Goal: Information Seeking & Learning: Learn about a topic

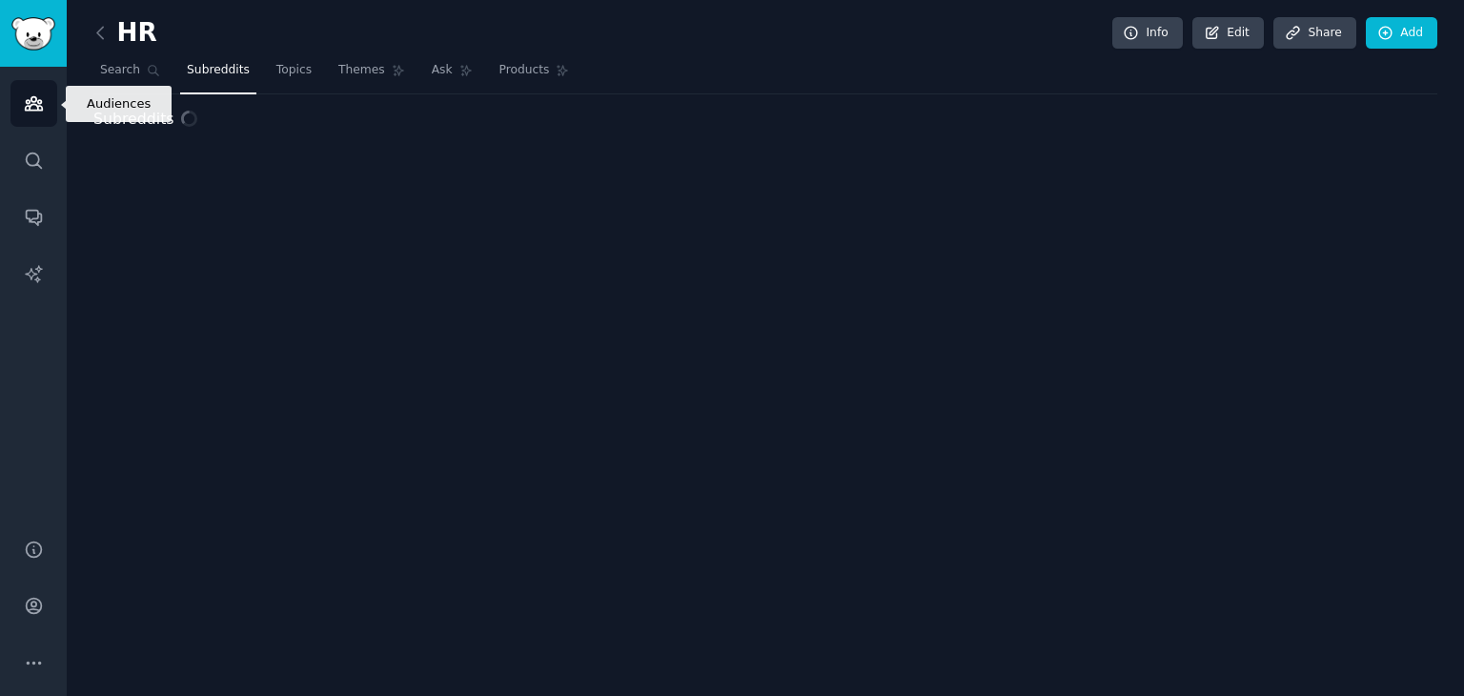
click at [34, 98] on icon "Sidebar" at bounding box center [33, 103] width 17 height 13
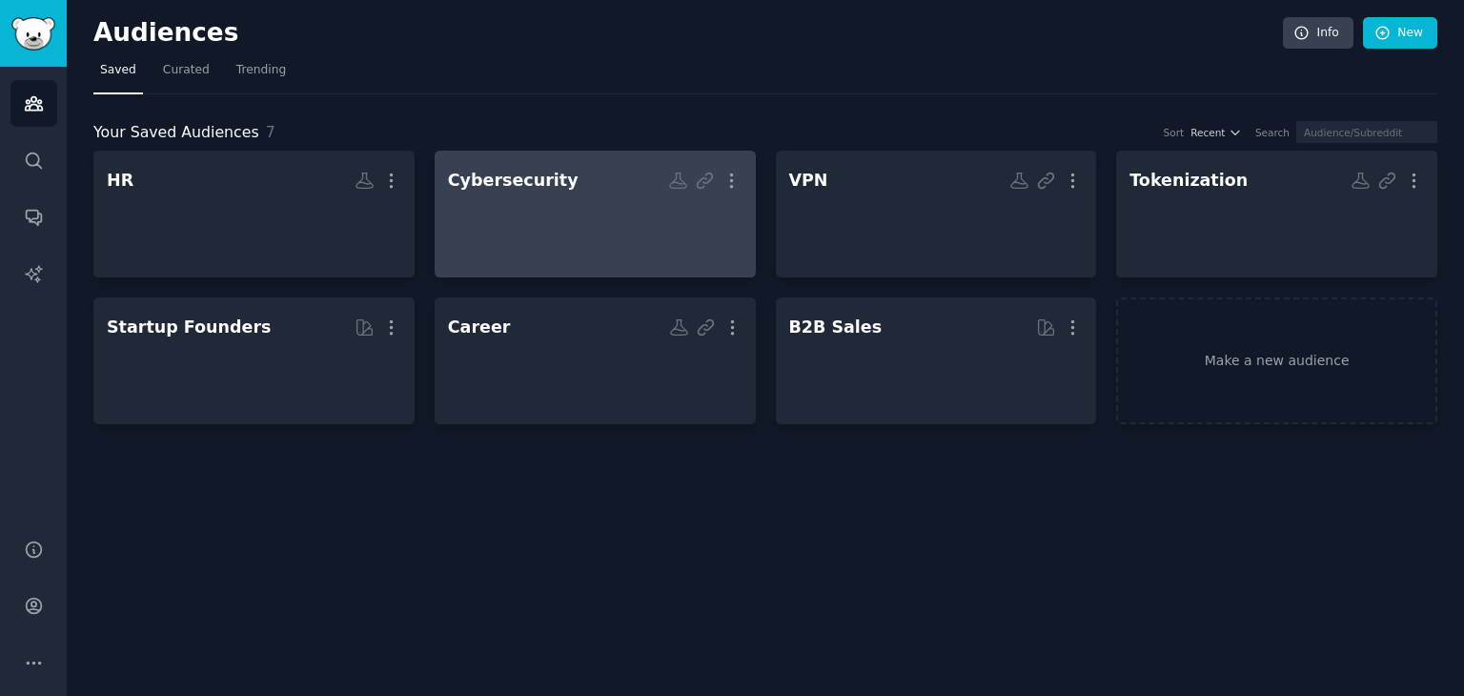
click at [618, 221] on div at bounding box center [595, 230] width 295 height 67
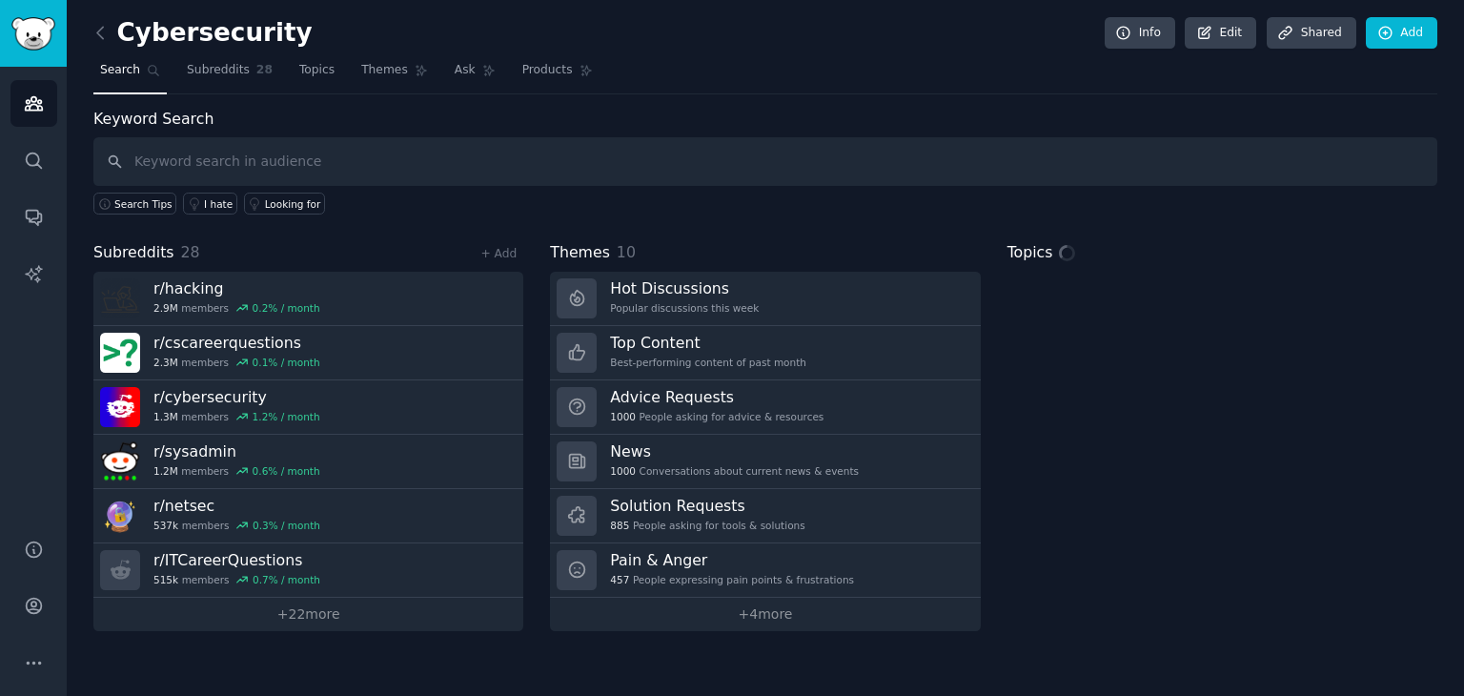
click at [316, 155] on input "text" at bounding box center [765, 161] width 1344 height 49
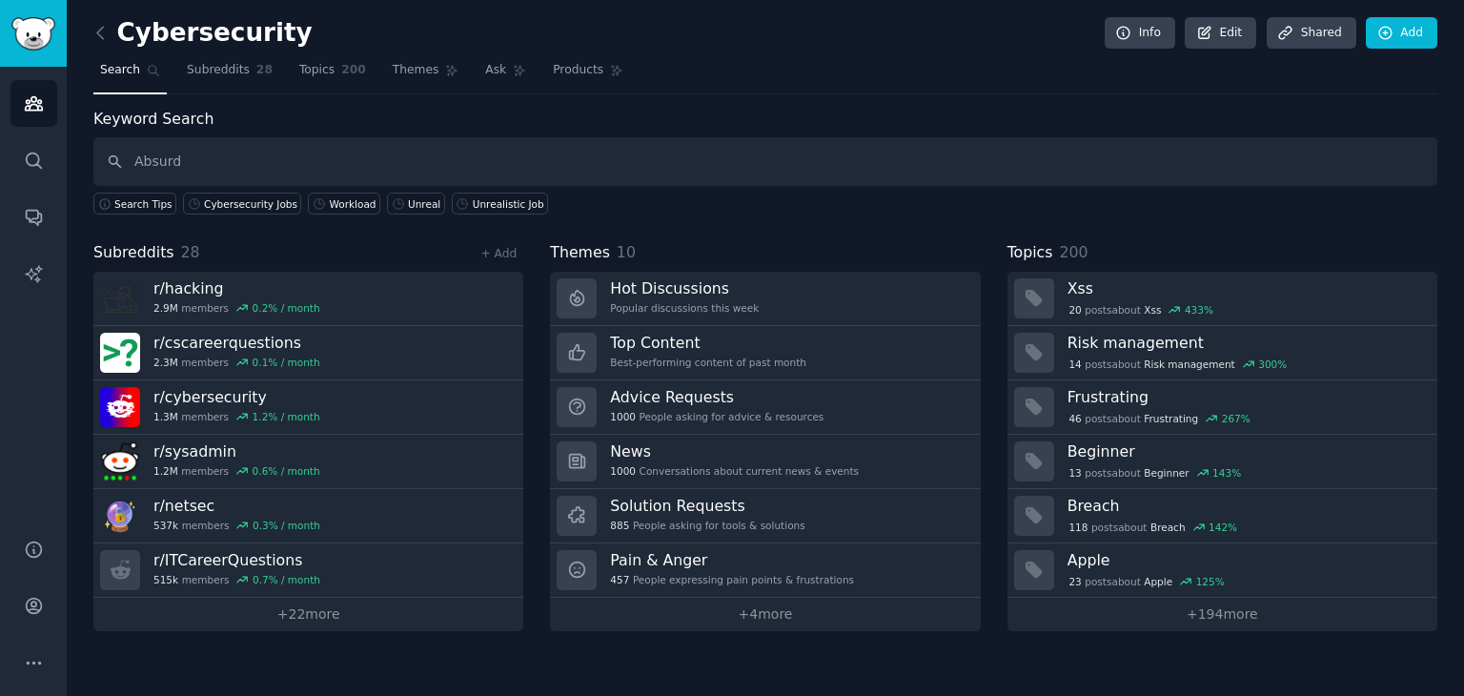
type input "Absurd"
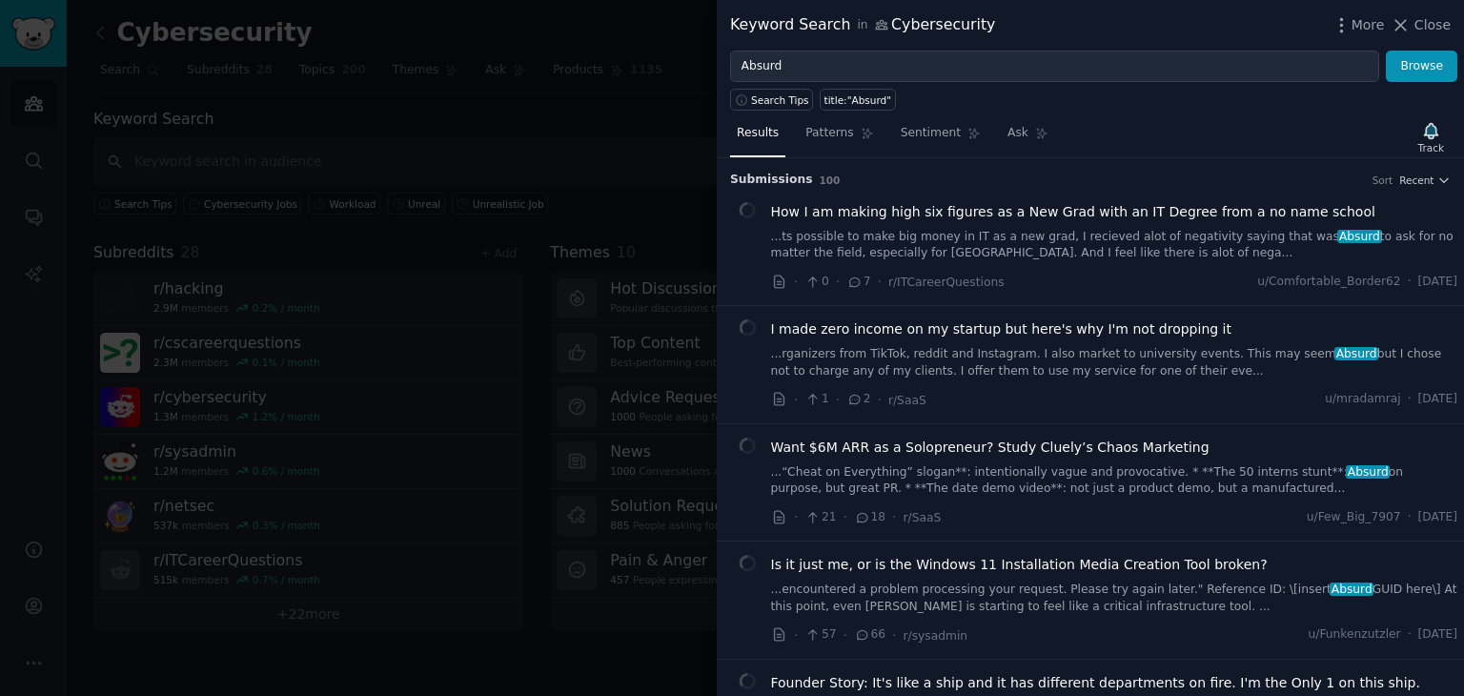
click at [1447, 184] on div "Submission s 100 Sort Recent How I am making high six figures as a New Grad wit…" at bounding box center [1090, 427] width 747 height 538
click at [1431, 177] on button "Recent" at bounding box center [1424, 179] width 51 height 13
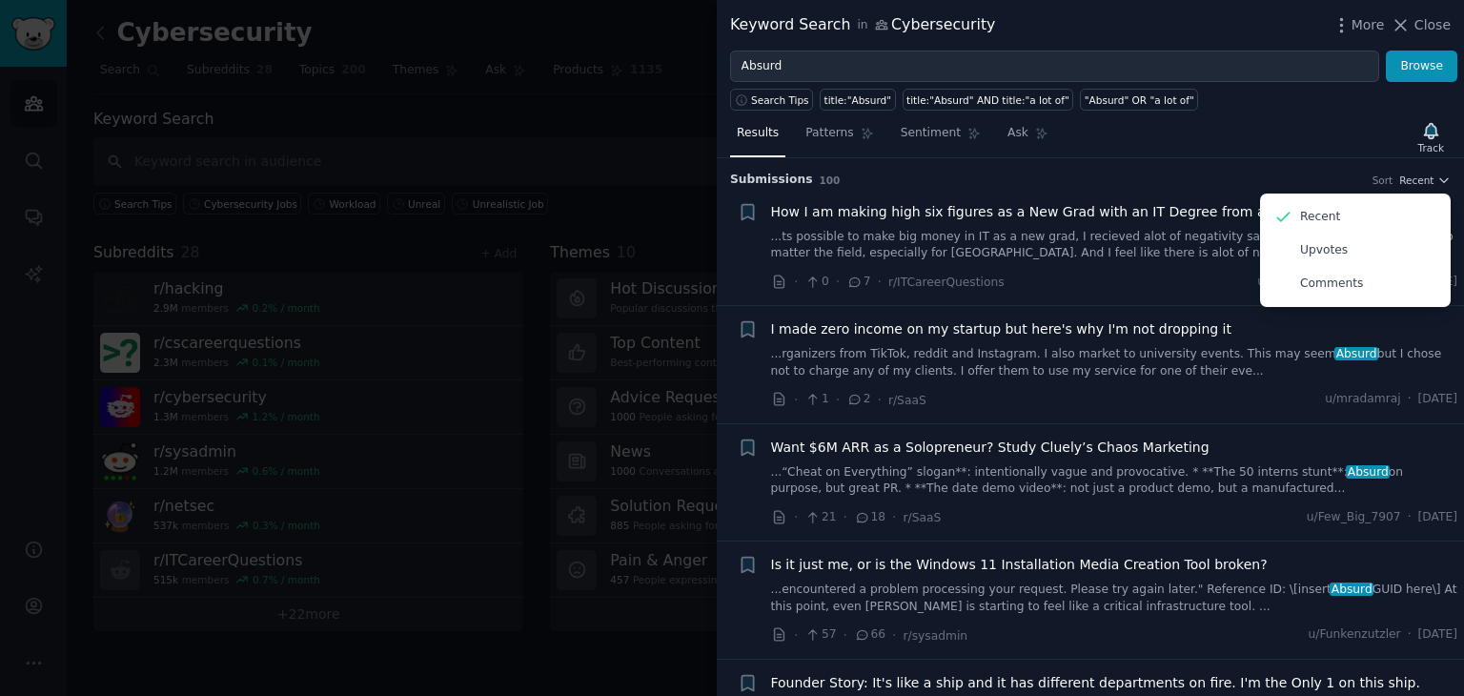
click at [1282, 166] on div "Submission s 100 Sort Recent Recent Upvotes Comments" at bounding box center [1090, 173] width 721 height 31
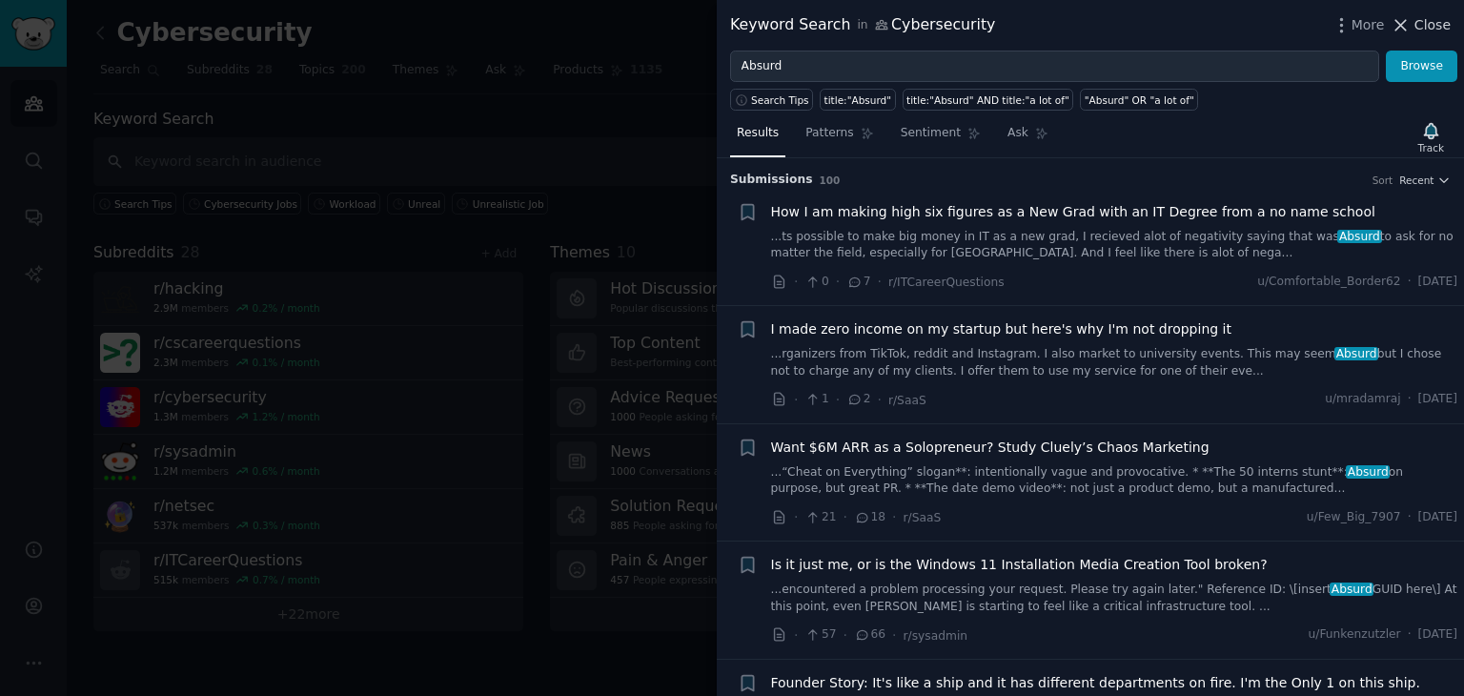
click at [1416, 24] on button "Close" at bounding box center [1421, 25] width 60 height 20
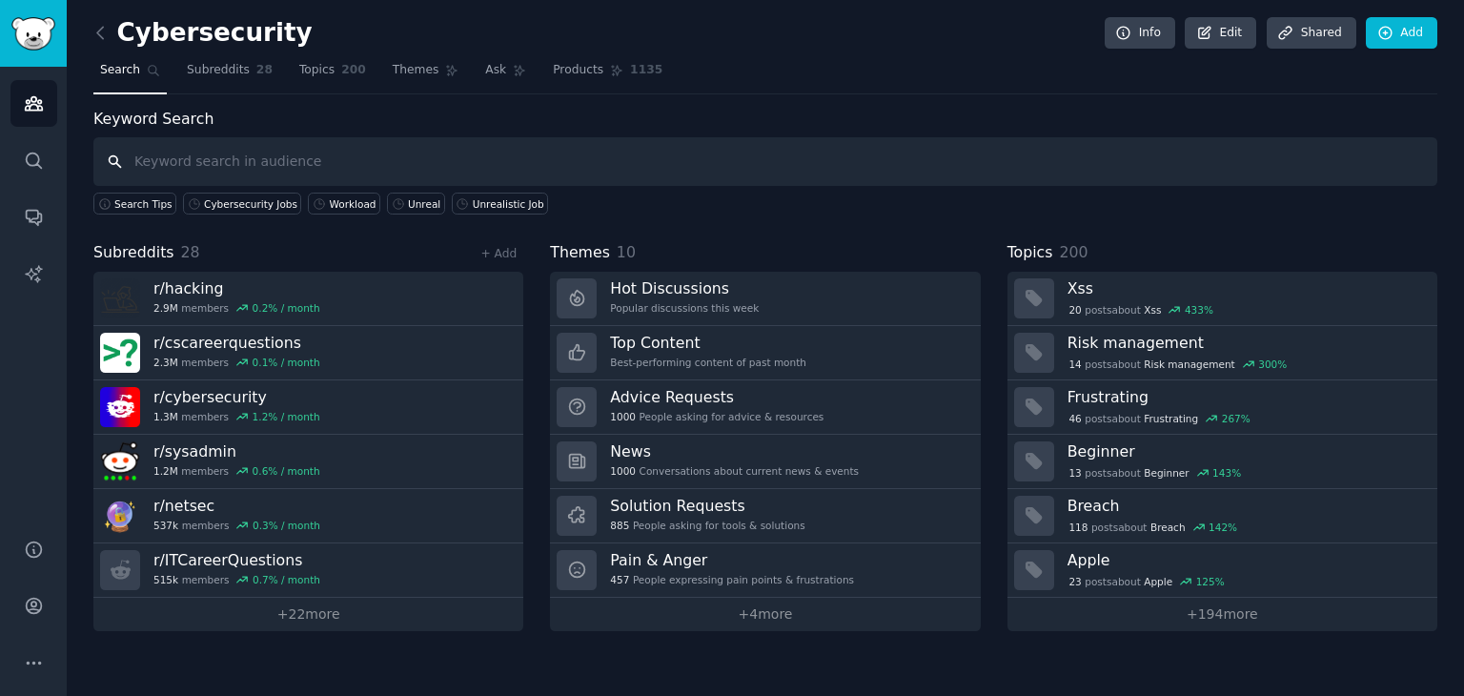
click at [372, 155] on input "text" at bounding box center [765, 161] width 1344 height 49
paste input "Absurd Cybersecurity"
click at [176, 160] on input "Absurd Cybersecurity" at bounding box center [765, 161] width 1344 height 49
type input "Absurd Jobs Cybersecurity"
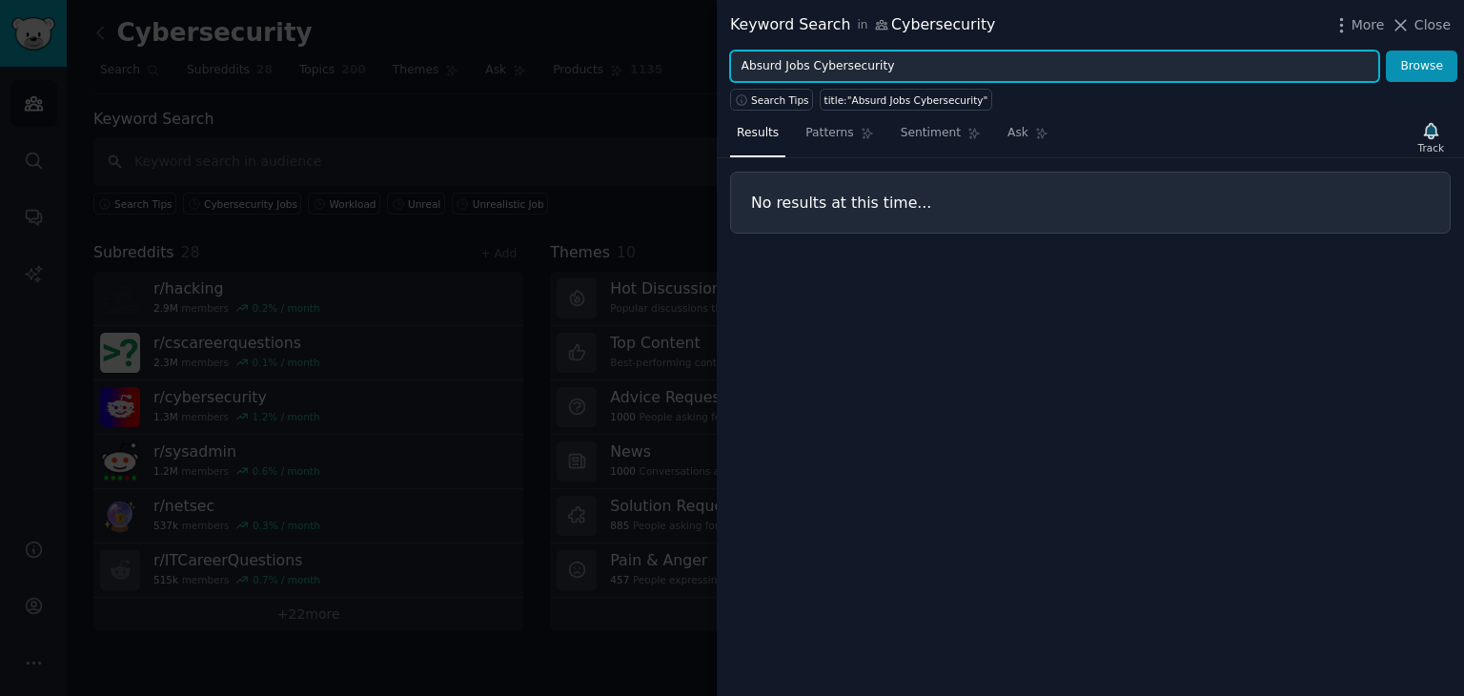
click at [785, 66] on input "Absurd Jobs Cybersecurity" at bounding box center [1054, 67] width 649 height 32
click at [1386, 51] on button "Browse" at bounding box center [1421, 67] width 71 height 32
drag, startPoint x: 782, startPoint y: 64, endPoint x: 702, endPoint y: 63, distance: 80.1
click at [702, 63] on div "Keyword Search in Cybersecurity More Close Absurd Cybersecurity Browse Search T…" at bounding box center [732, 348] width 1464 height 696
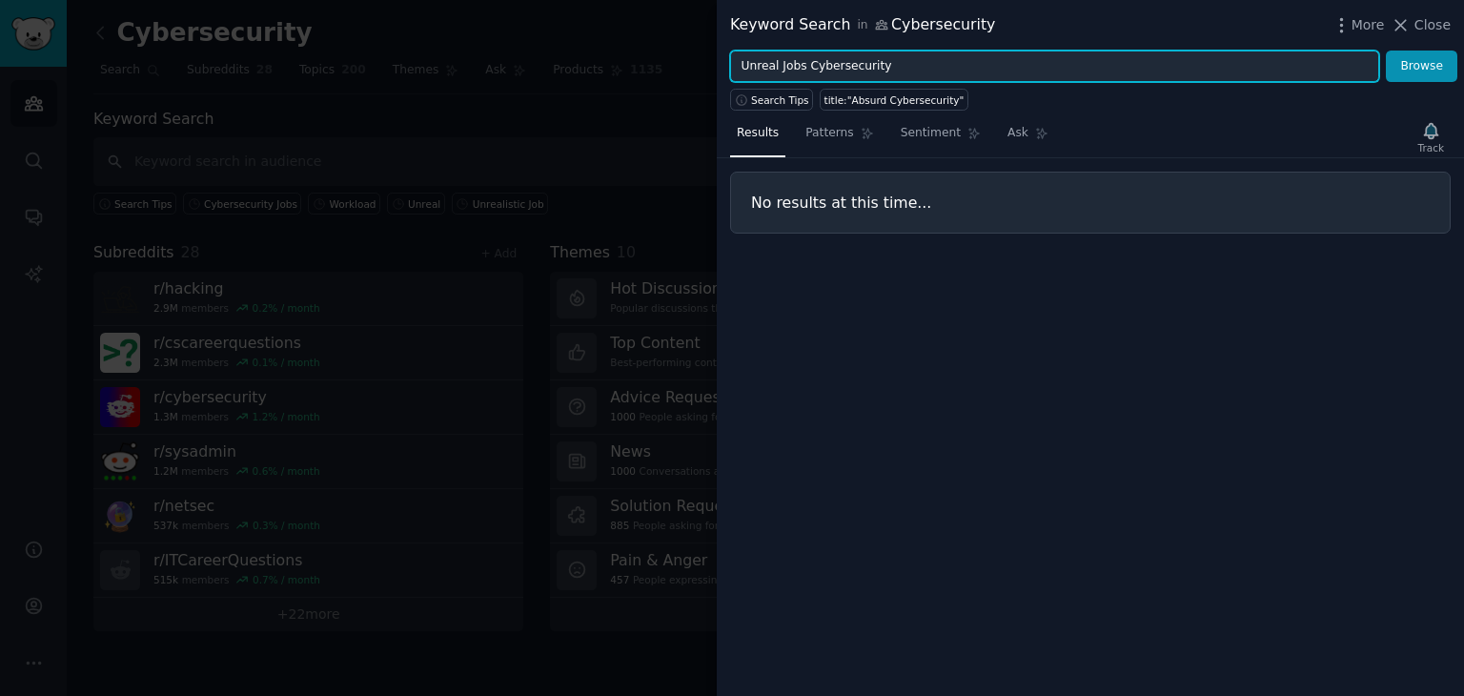
click at [1386, 51] on button "Browse" at bounding box center [1421, 67] width 71 height 32
click at [855, 66] on input "Unreal Jobs Cybersecurity" at bounding box center [1054, 67] width 649 height 32
type input "Unreal Jobs"
click at [1386, 51] on button "Browse" at bounding box center [1421, 67] width 71 height 32
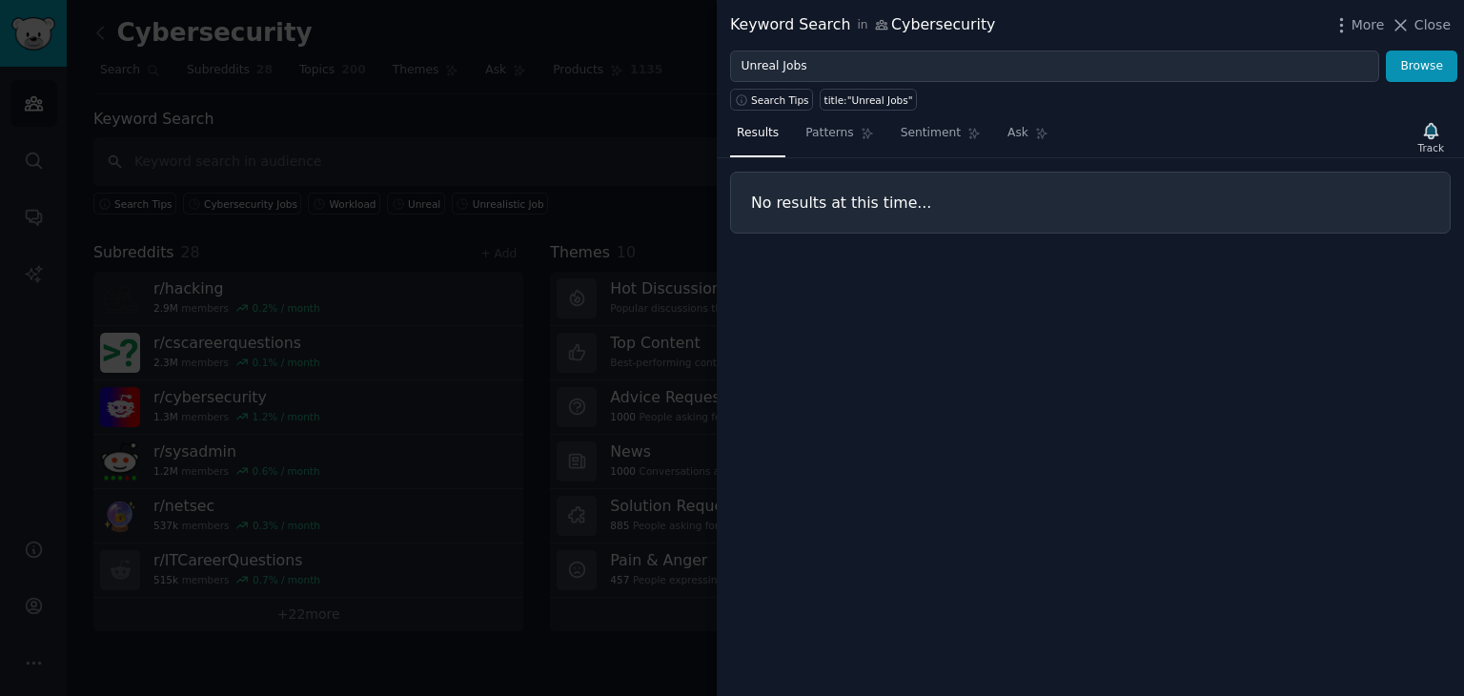
click at [623, 114] on div at bounding box center [732, 348] width 1464 height 696
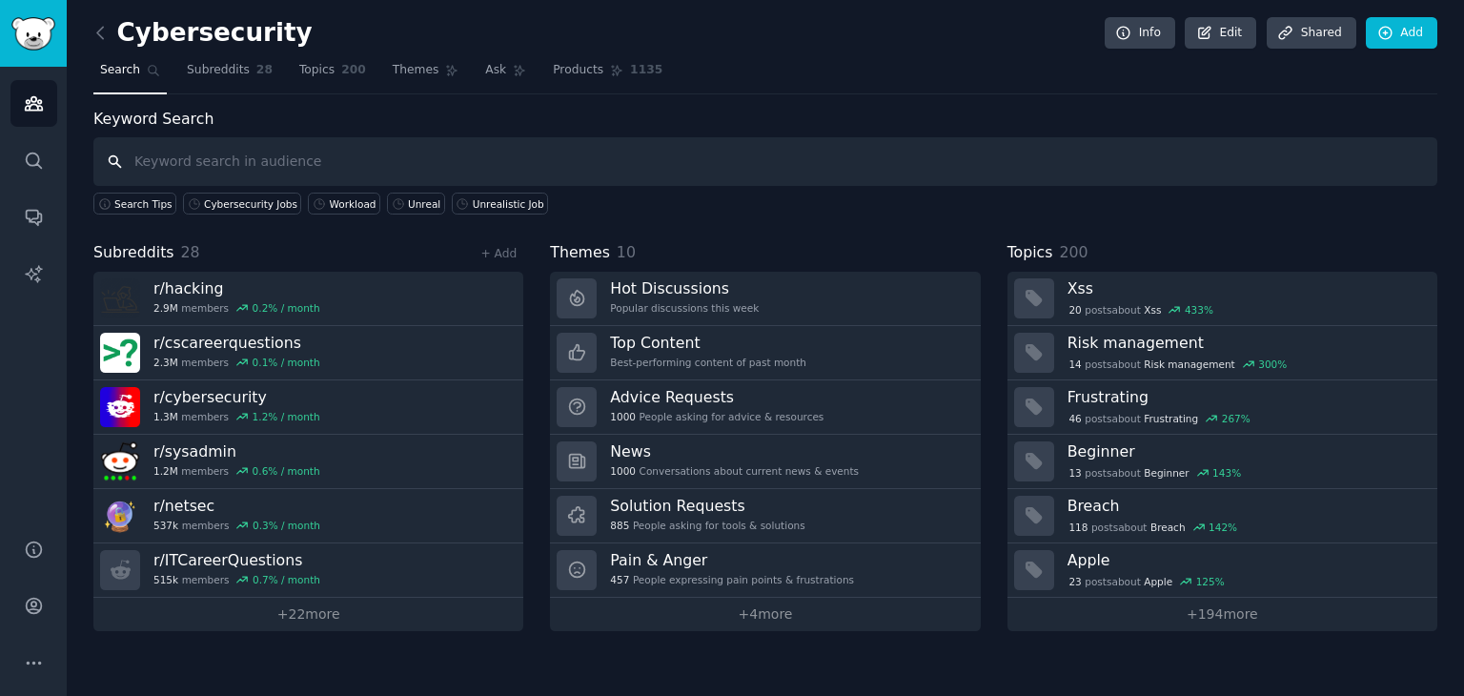
click at [591, 169] on input "text" at bounding box center [765, 161] width 1344 height 49
click at [473, 206] on div "Unrealistic Job" at bounding box center [508, 203] width 71 height 13
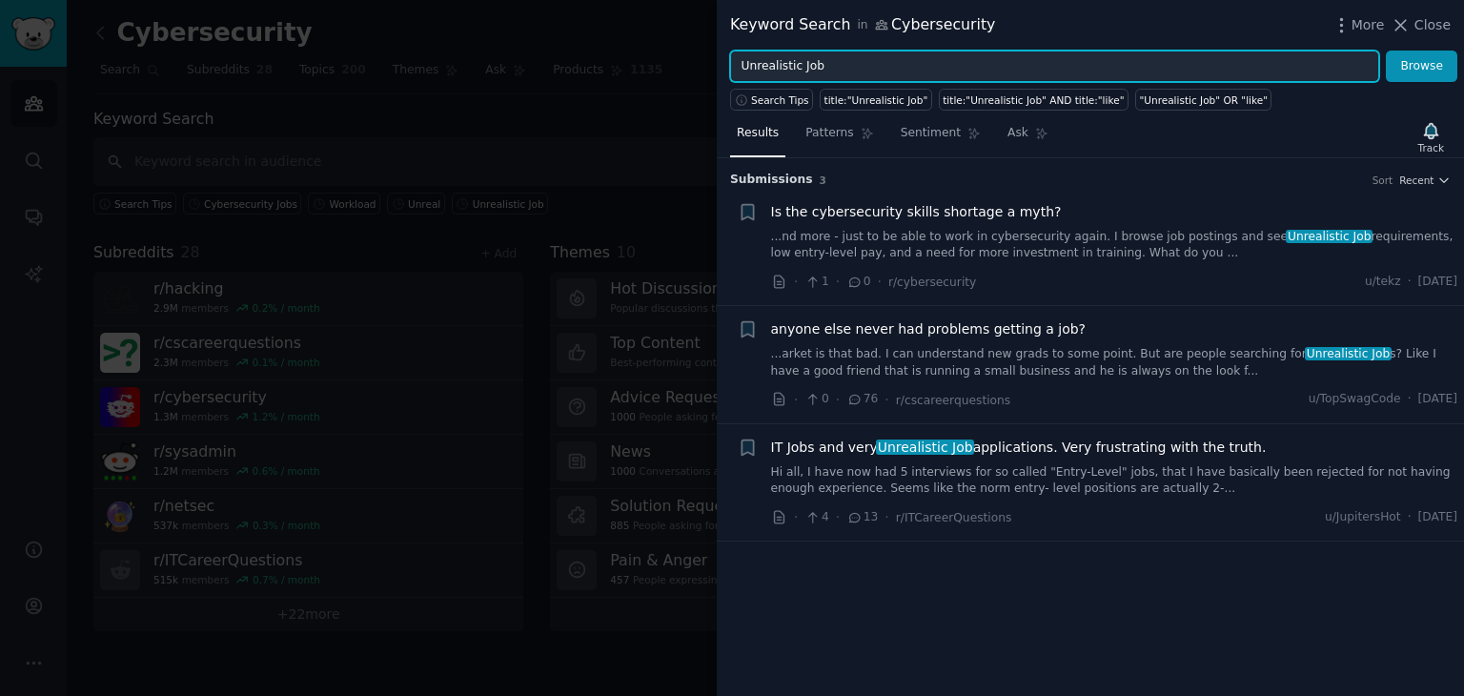
click at [782, 70] on input "Unrealistic Job" at bounding box center [1054, 67] width 649 height 32
type input "Absurd Job"
click at [1386, 51] on button "Browse" at bounding box center [1421, 67] width 71 height 32
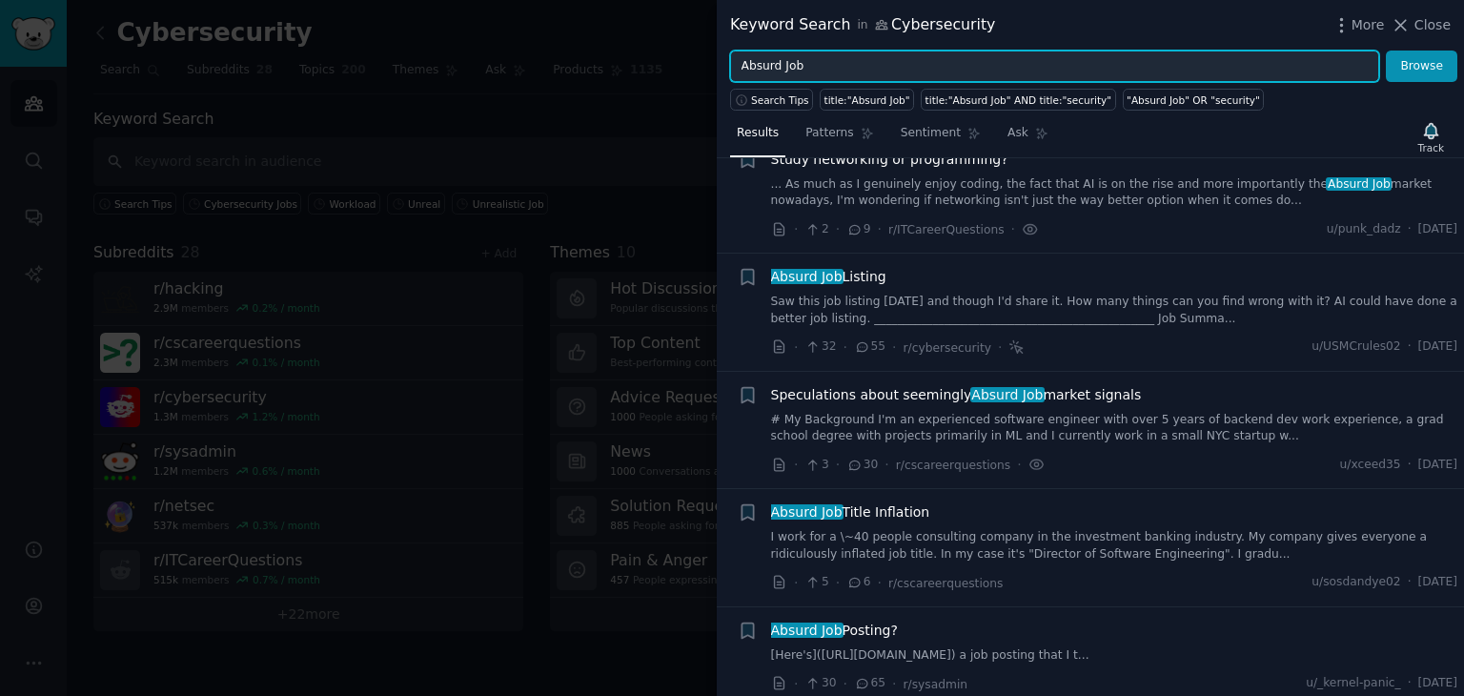
scroll to position [52, 0]
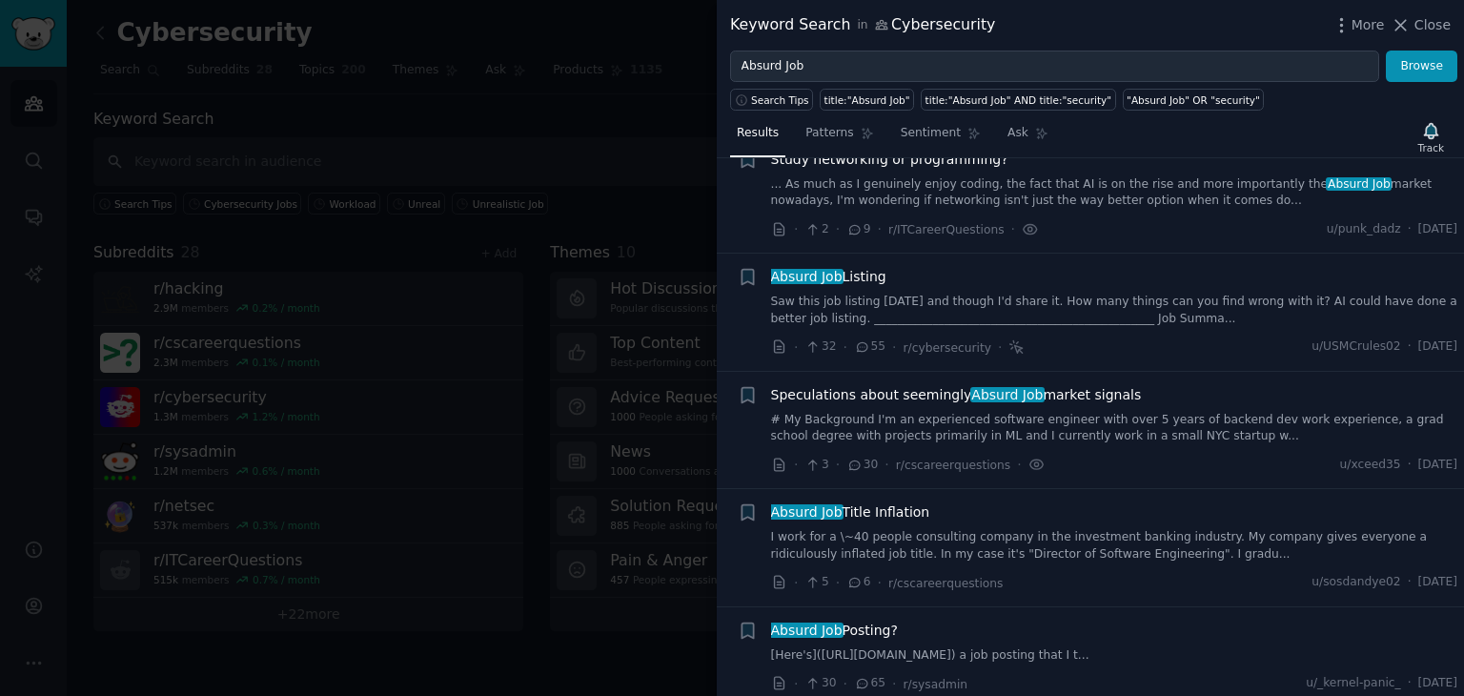
click at [1118, 301] on link "Saw this job listing [DATE] and though I'd share it. How many things can you fi…" at bounding box center [1114, 310] width 687 height 33
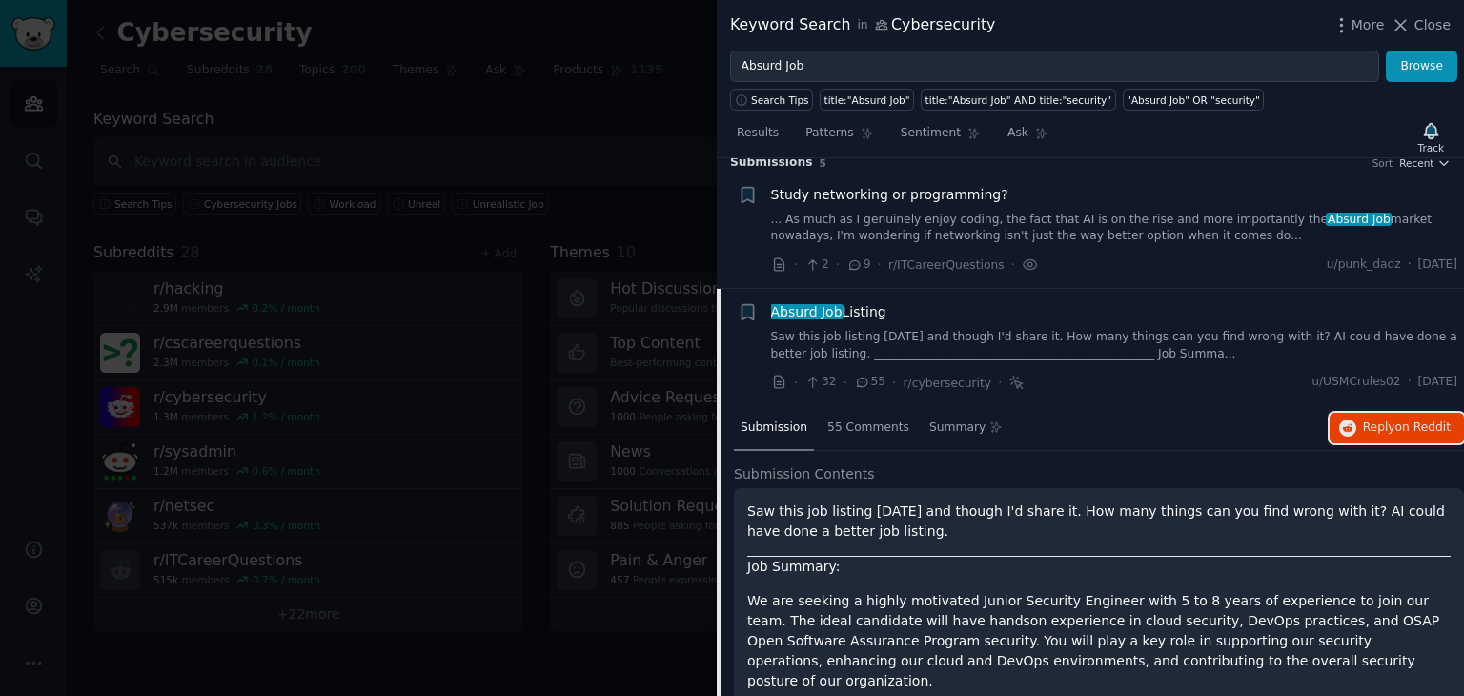
scroll to position [17, 0]
click at [1026, 298] on li "+ Absurd Job Listing Saw this job listing [DATE] and though I'd share it. How m…" at bounding box center [1090, 347] width 747 height 117
click at [1016, 313] on div "Absurd Job Listing" at bounding box center [1114, 312] width 687 height 20
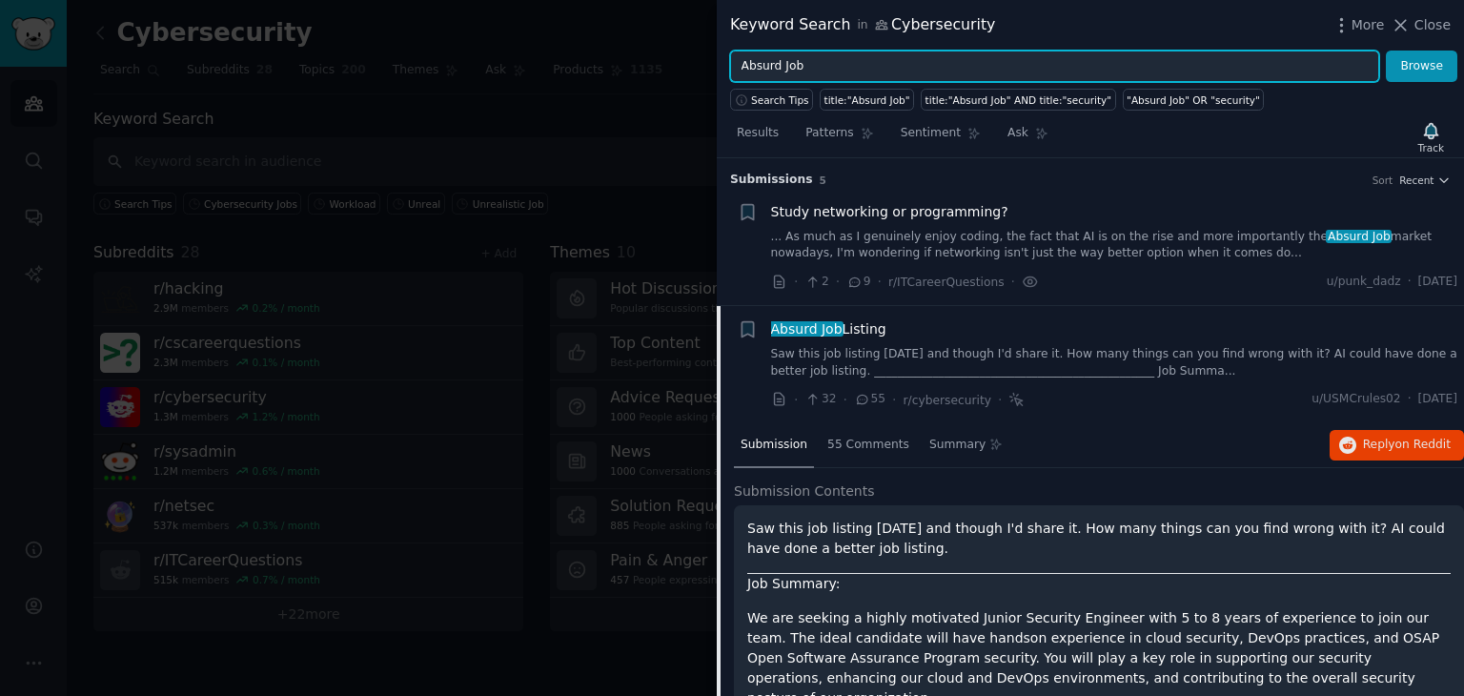
click at [889, 69] on input "Absurd Job" at bounding box center [1054, 67] width 649 height 32
type input "SOC"
click at [1386, 51] on button "Browse" at bounding box center [1421, 67] width 71 height 32
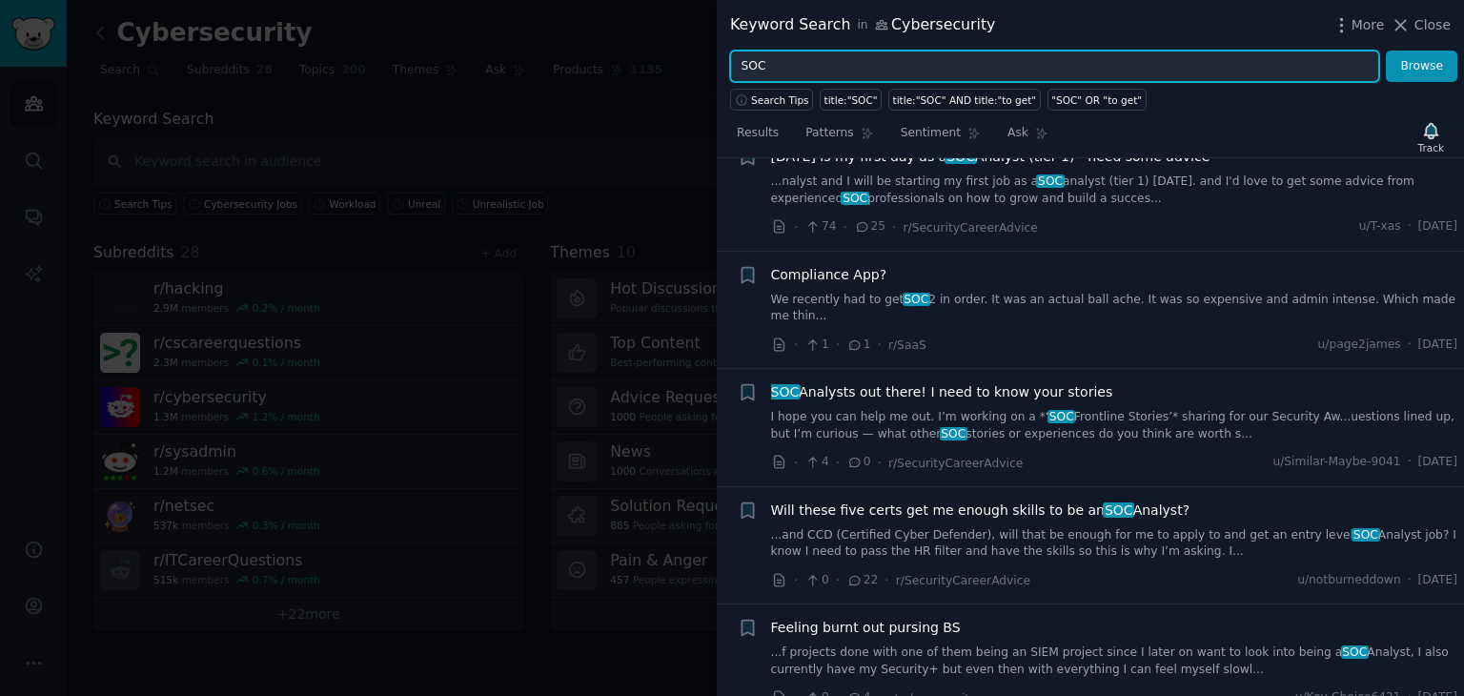
scroll to position [880, 0]
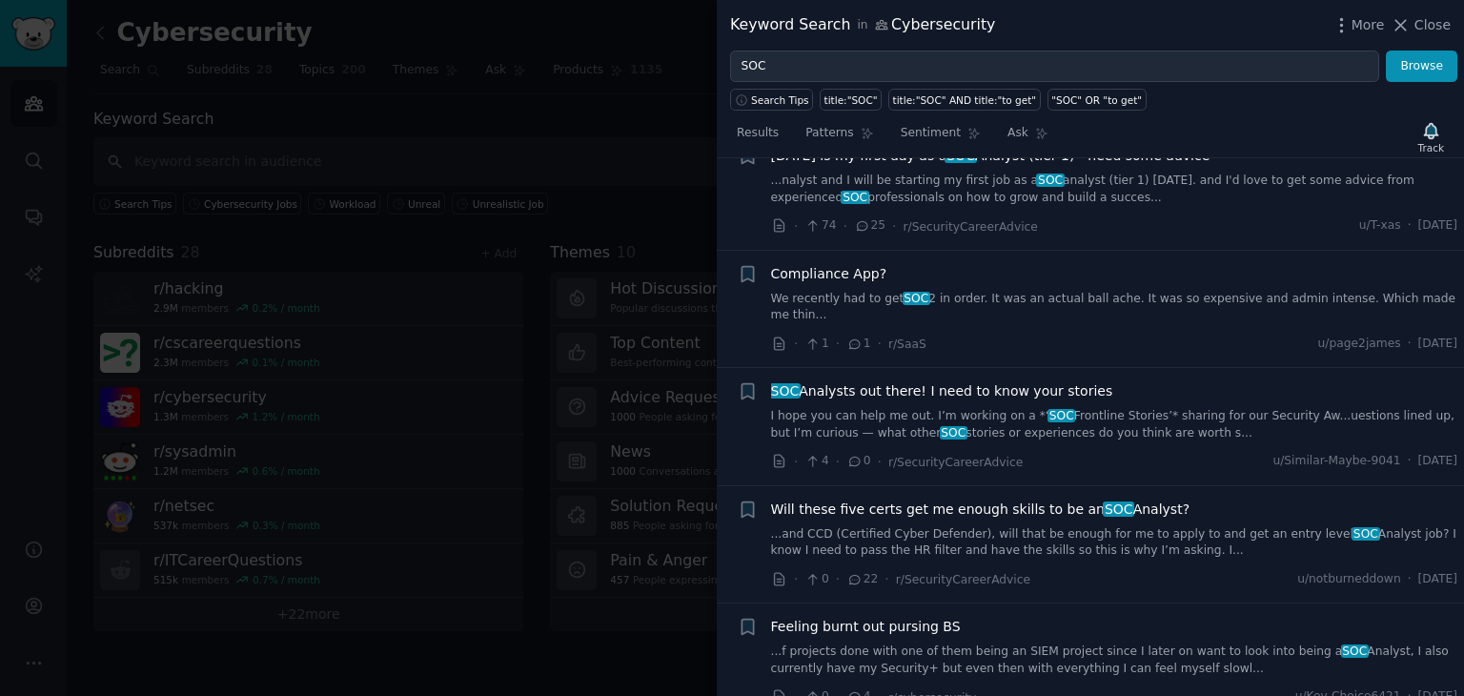
click at [1179, 408] on link "I hope you can help me out. I’m working on a *‘ SOC Frontline Stories’* sharing…" at bounding box center [1114, 424] width 687 height 33
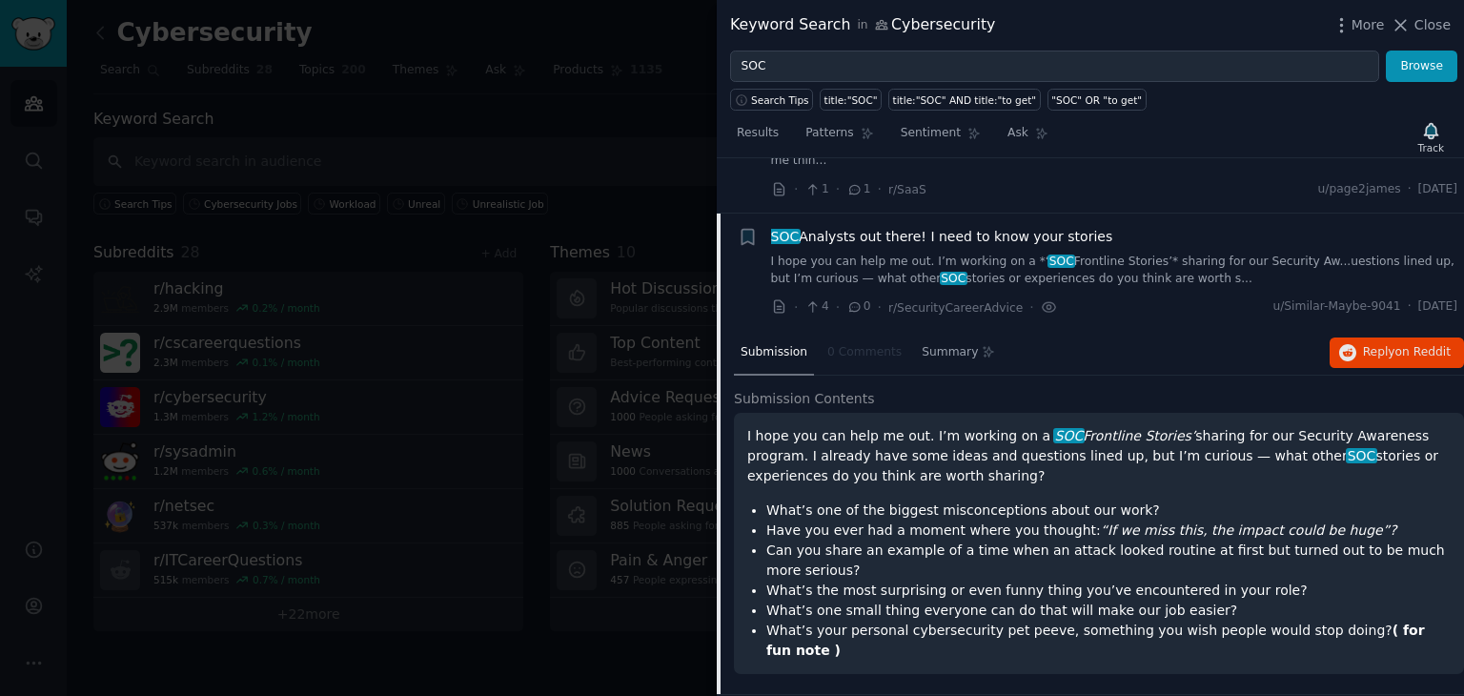
scroll to position [1071, 0]
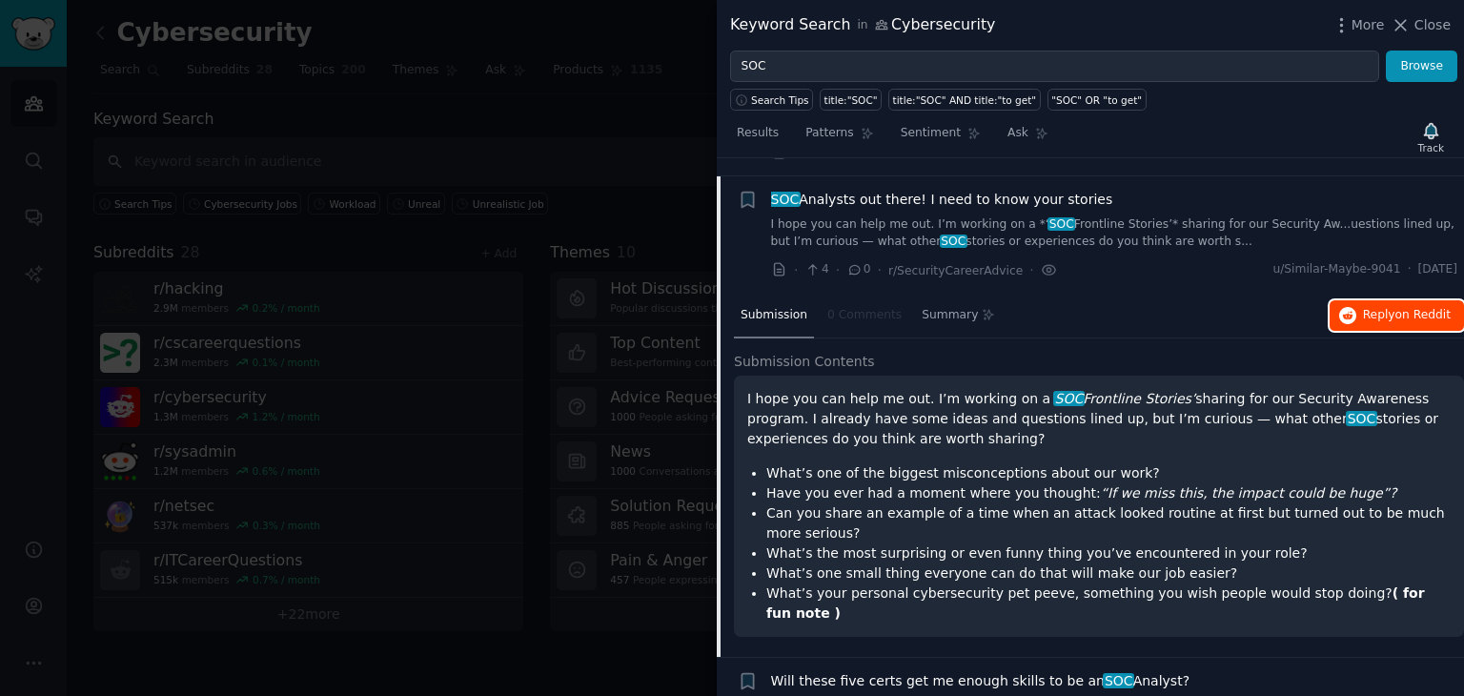
click at [1396, 309] on button "Reply on Reddit" at bounding box center [1397, 315] width 134 height 31
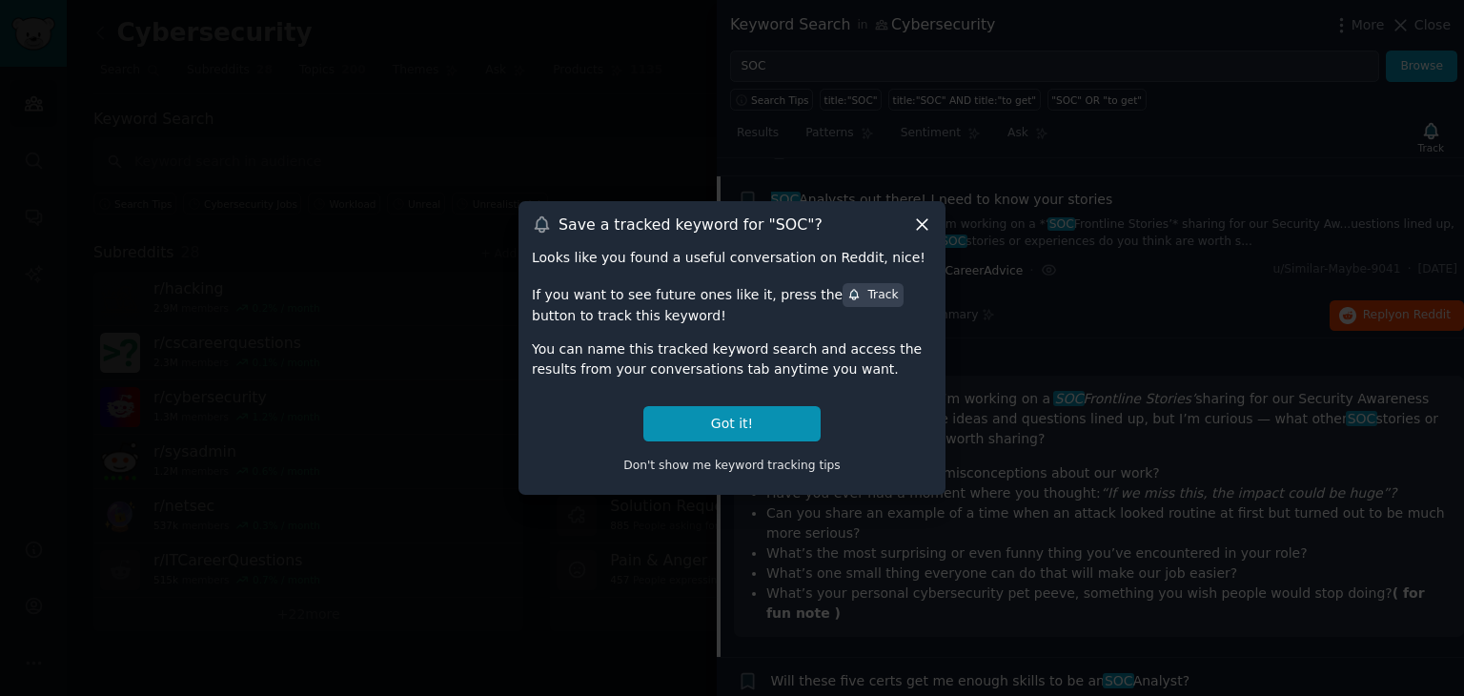
click at [917, 230] on icon at bounding box center [922, 225] width 10 height 10
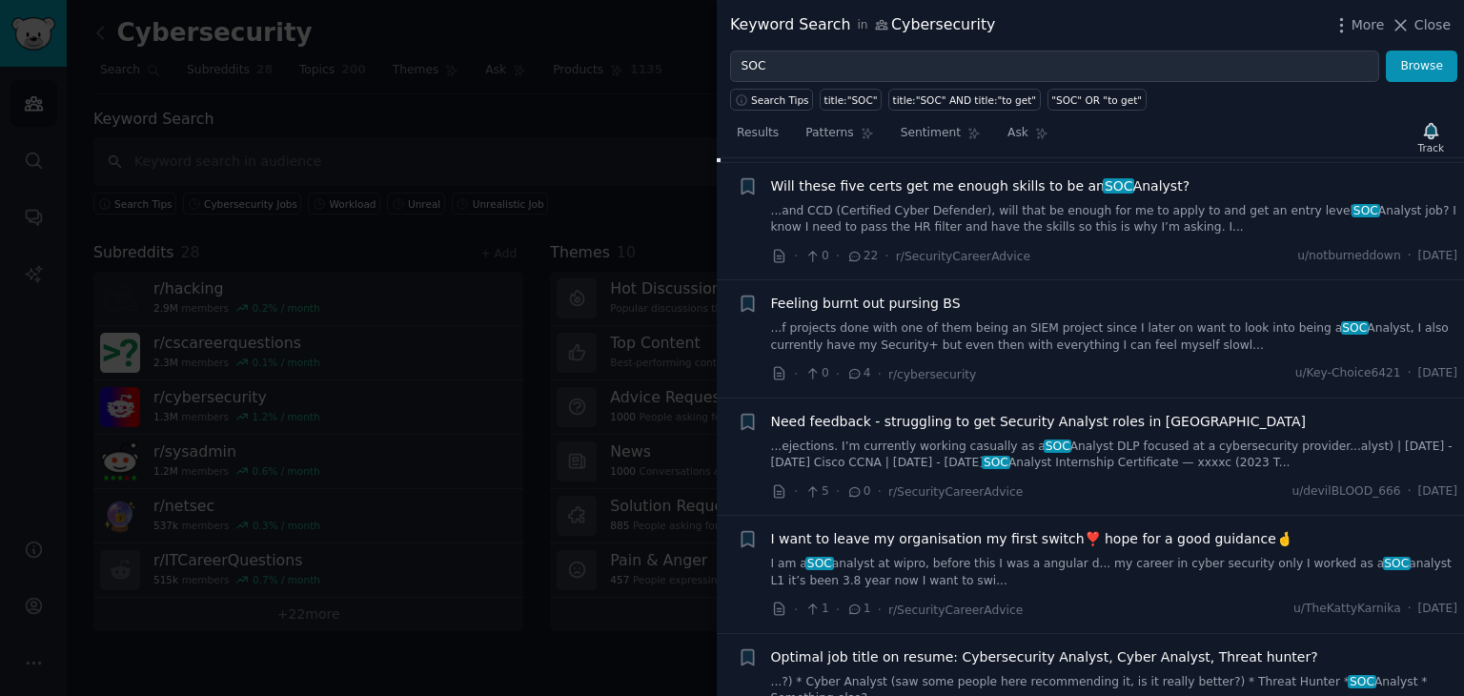
scroll to position [1567, 0]
click at [1023, 319] on link "...f projects done with one of them being an SIEM project since I later on want…" at bounding box center [1114, 335] width 687 height 33
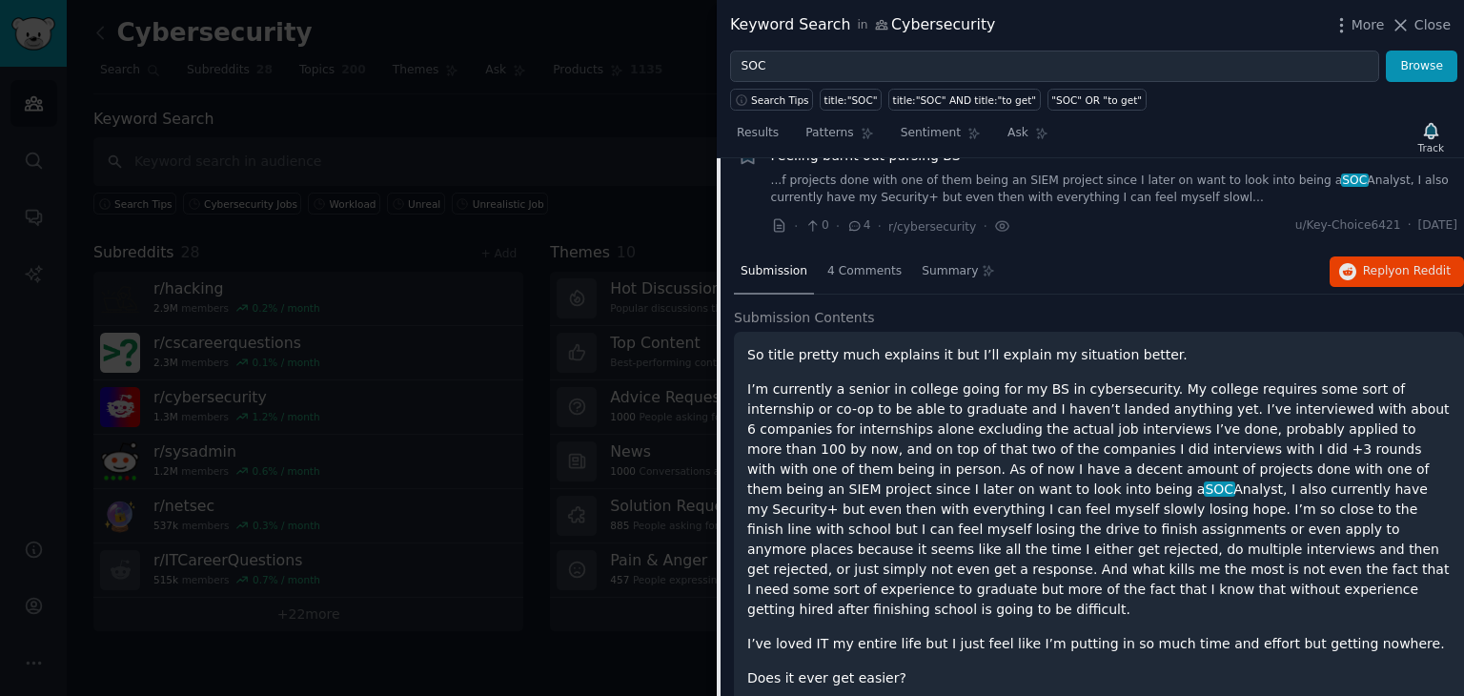
scroll to position [1350, 0]
click at [1383, 264] on span "Reply on Reddit" at bounding box center [1407, 272] width 88 height 17
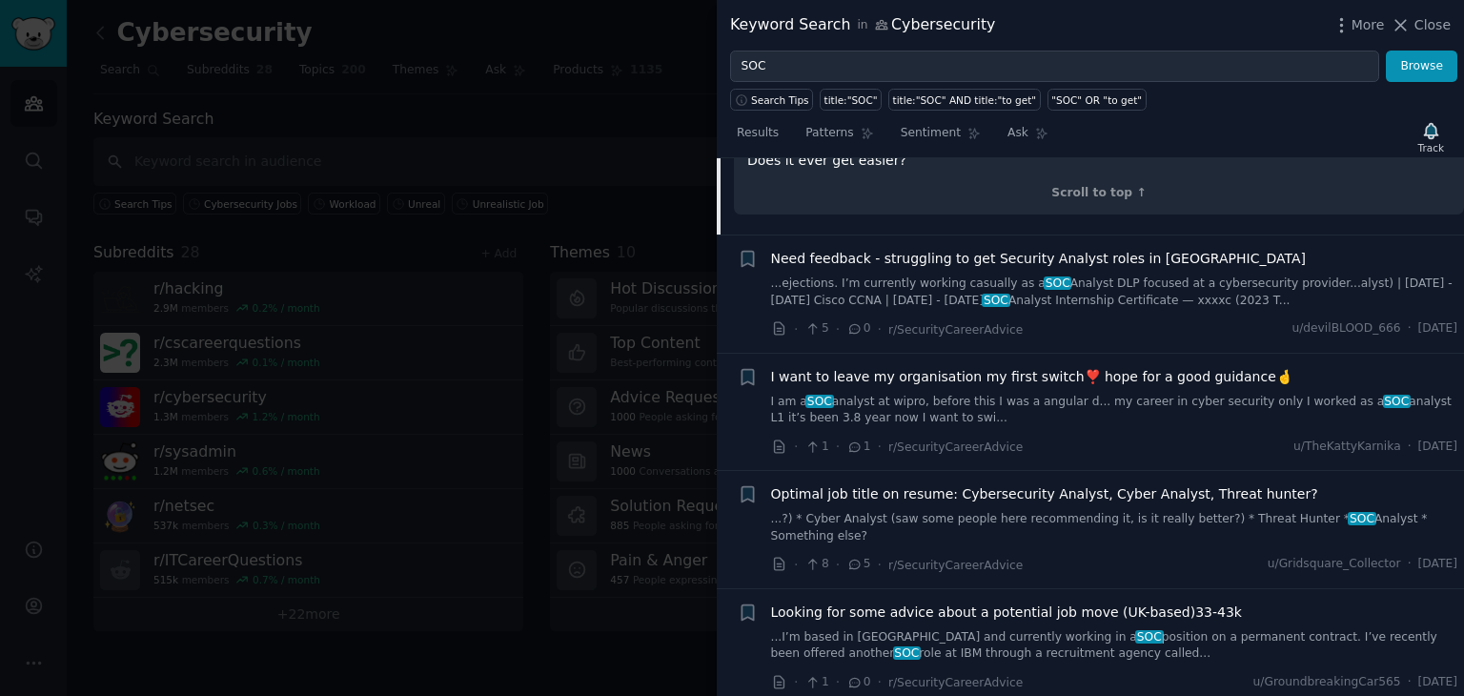
scroll to position [1849, 0]
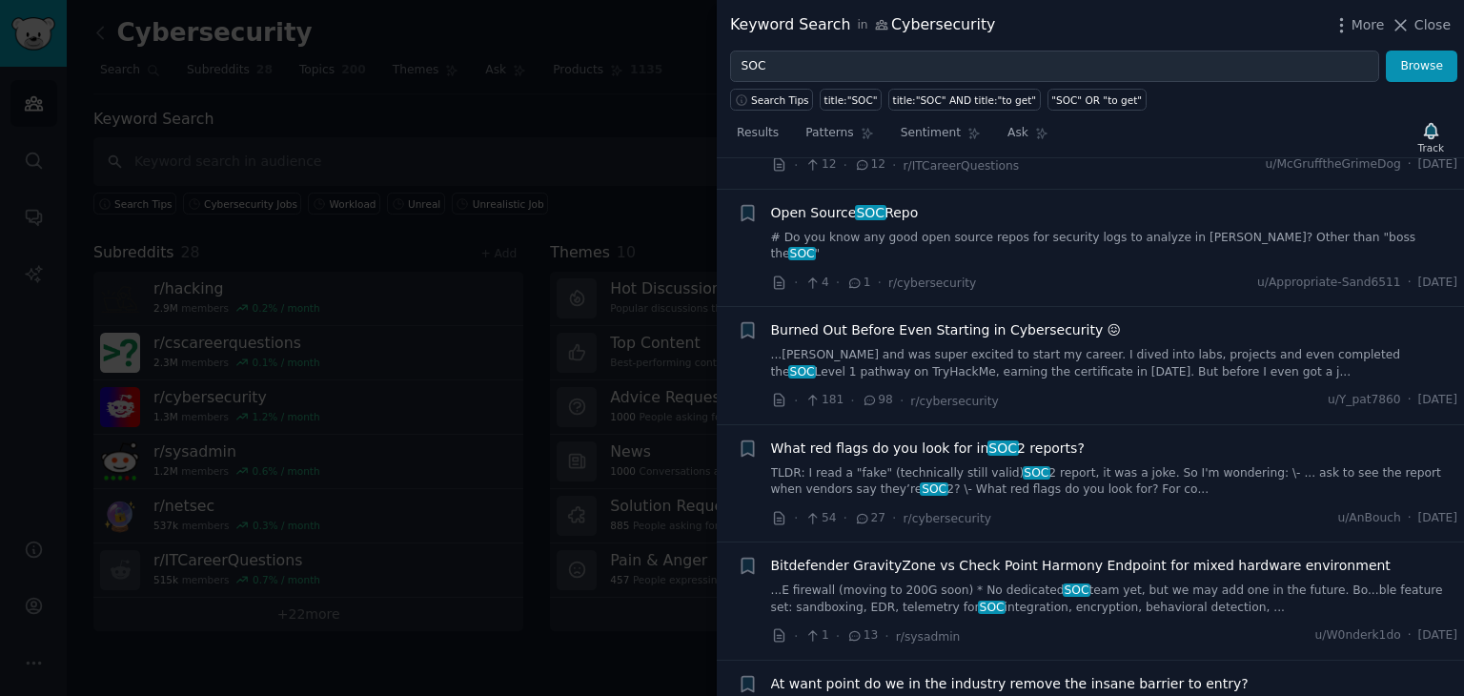
click at [1142, 347] on link "...[PERSON_NAME] and was super excited to start my career. I dived into labs, p…" at bounding box center [1114, 363] width 687 height 33
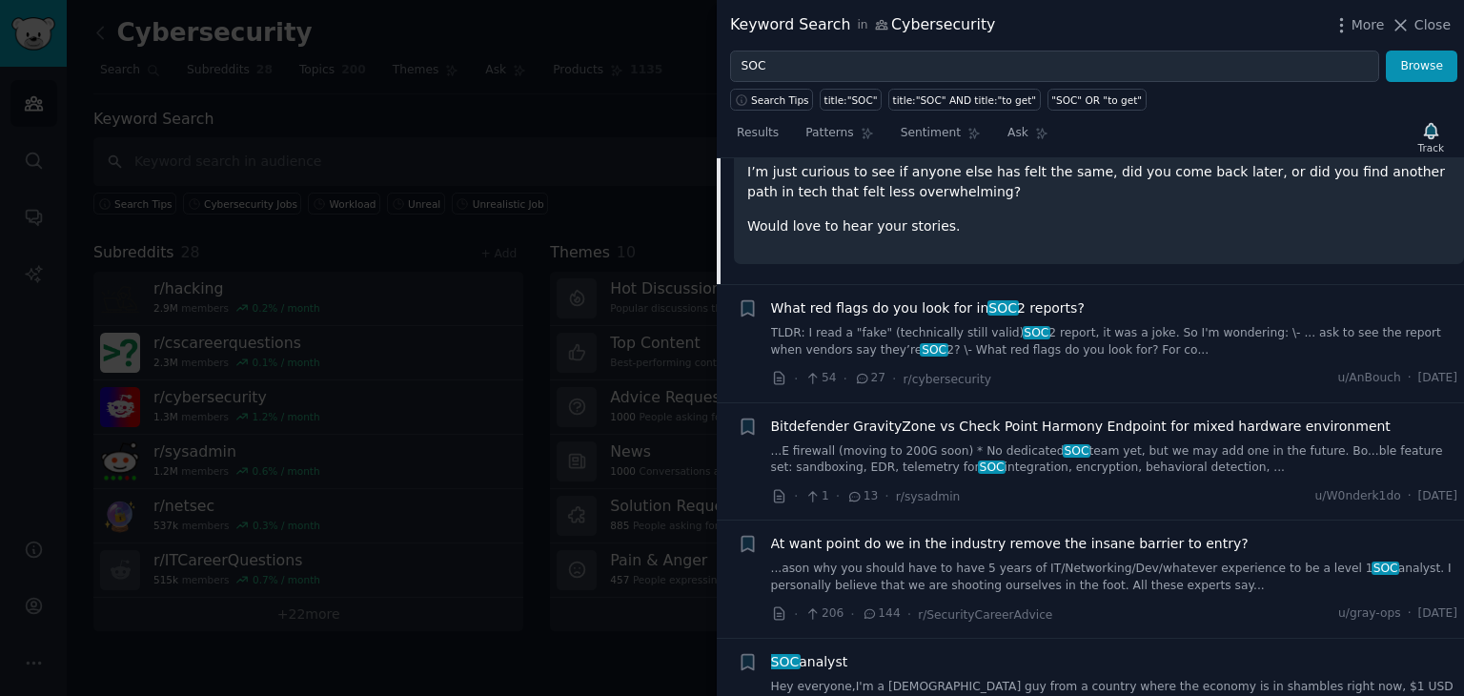
scroll to position [2598, 0]
click at [1174, 322] on link "TLDR: I read a "fake" (technically still valid) SOC 2 report, it was a joke. So…" at bounding box center [1114, 338] width 687 height 33
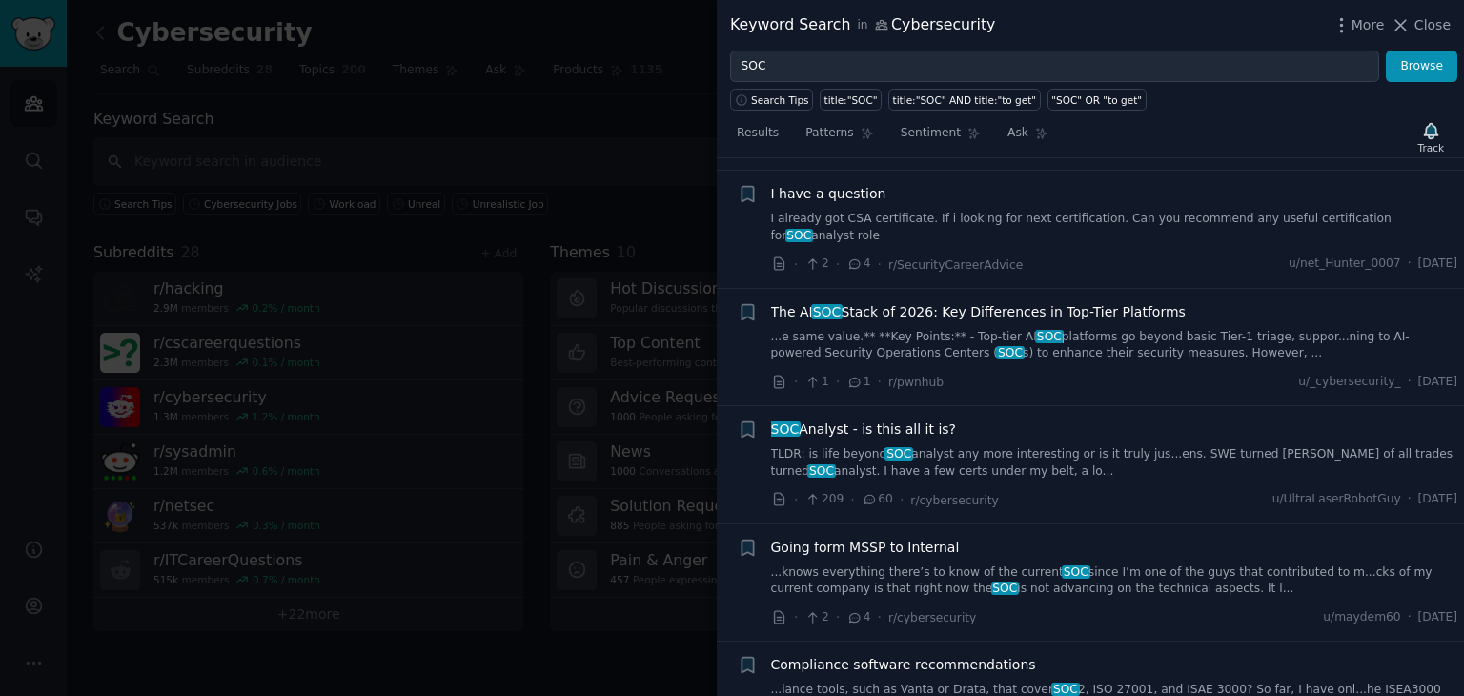
scroll to position [3973, 0]
click at [1176, 444] on link "TLDR: is life beyond SOC analyst any more interesting or is it truly jus...ens.…" at bounding box center [1114, 460] width 687 height 33
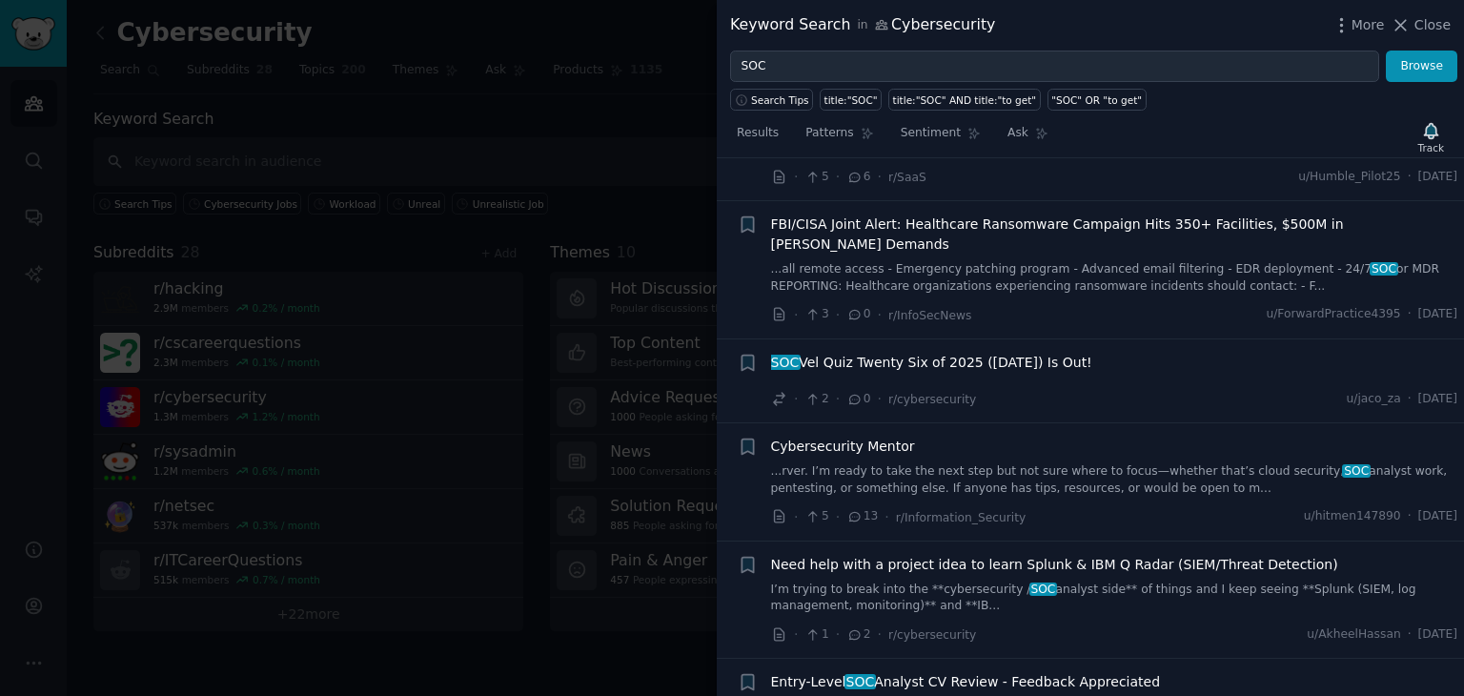
scroll to position [4299, 0]
click at [1176, 462] on link "...rver. I’m ready to take the next step but not sure where to focus—whether th…" at bounding box center [1114, 478] width 687 height 33
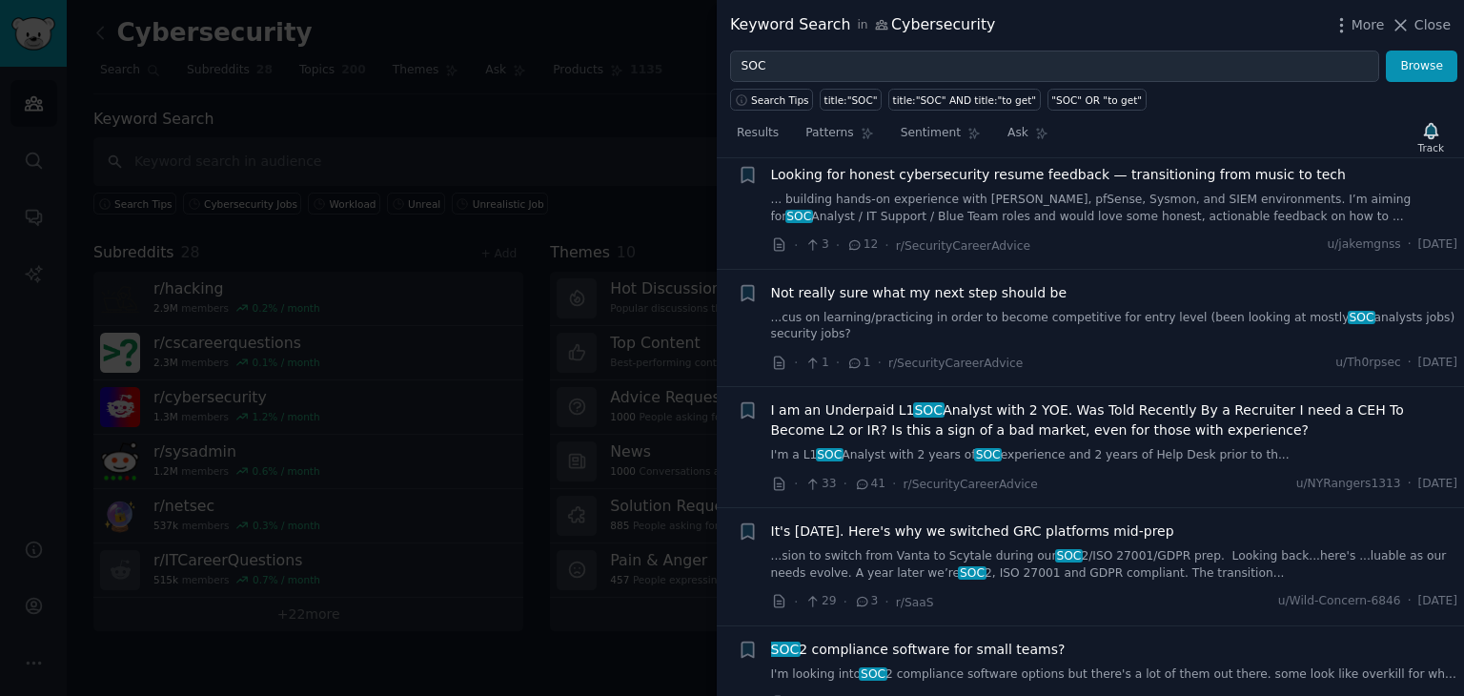
scroll to position [6962, 0]
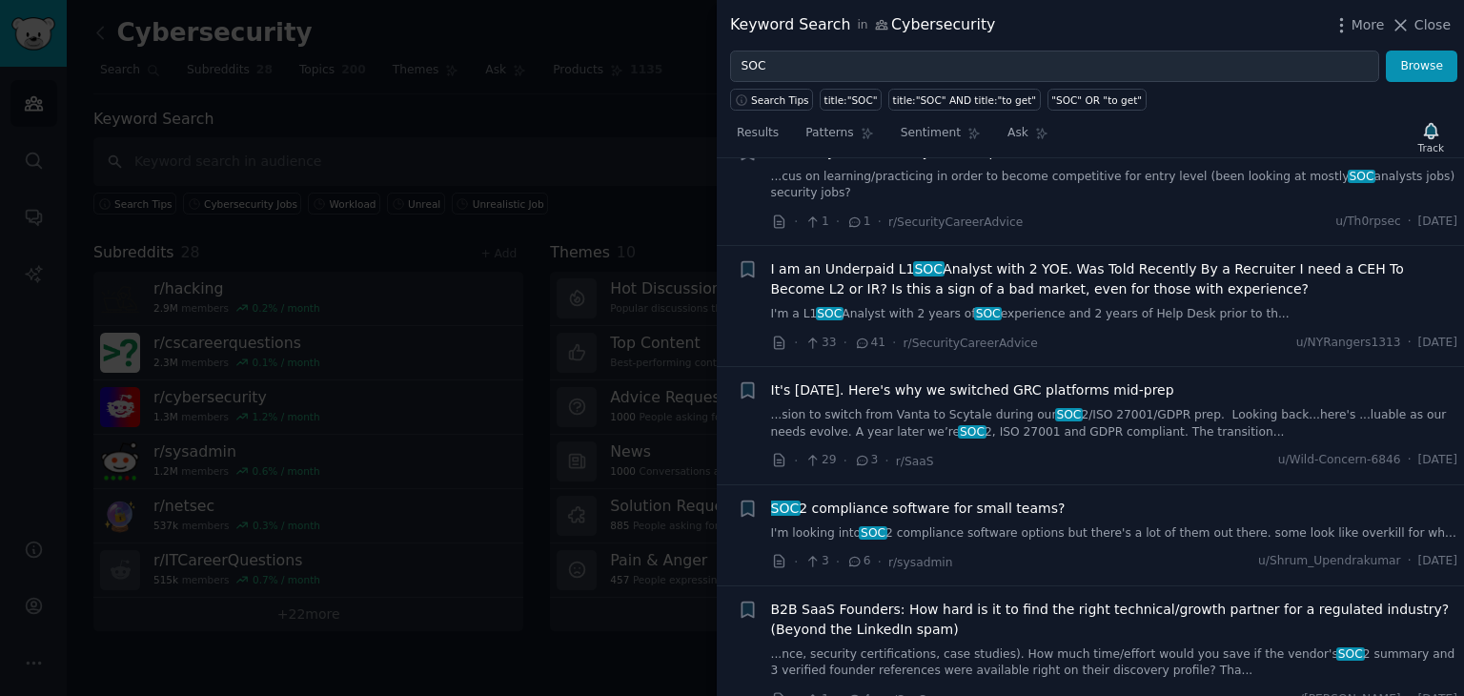
click at [1148, 525] on link "I'm looking into SOC 2 compliance software options but there's a lot of them ou…" at bounding box center [1114, 533] width 687 height 17
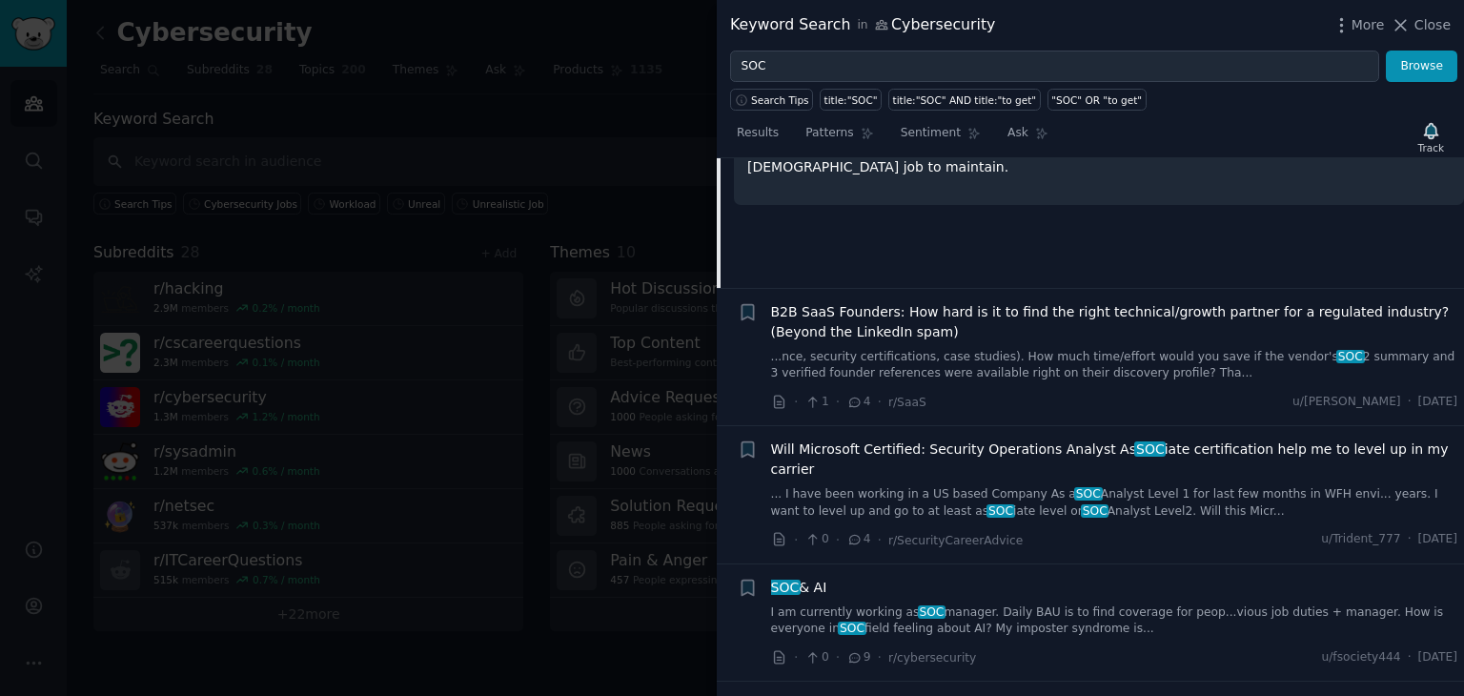
scroll to position [7306, 0]
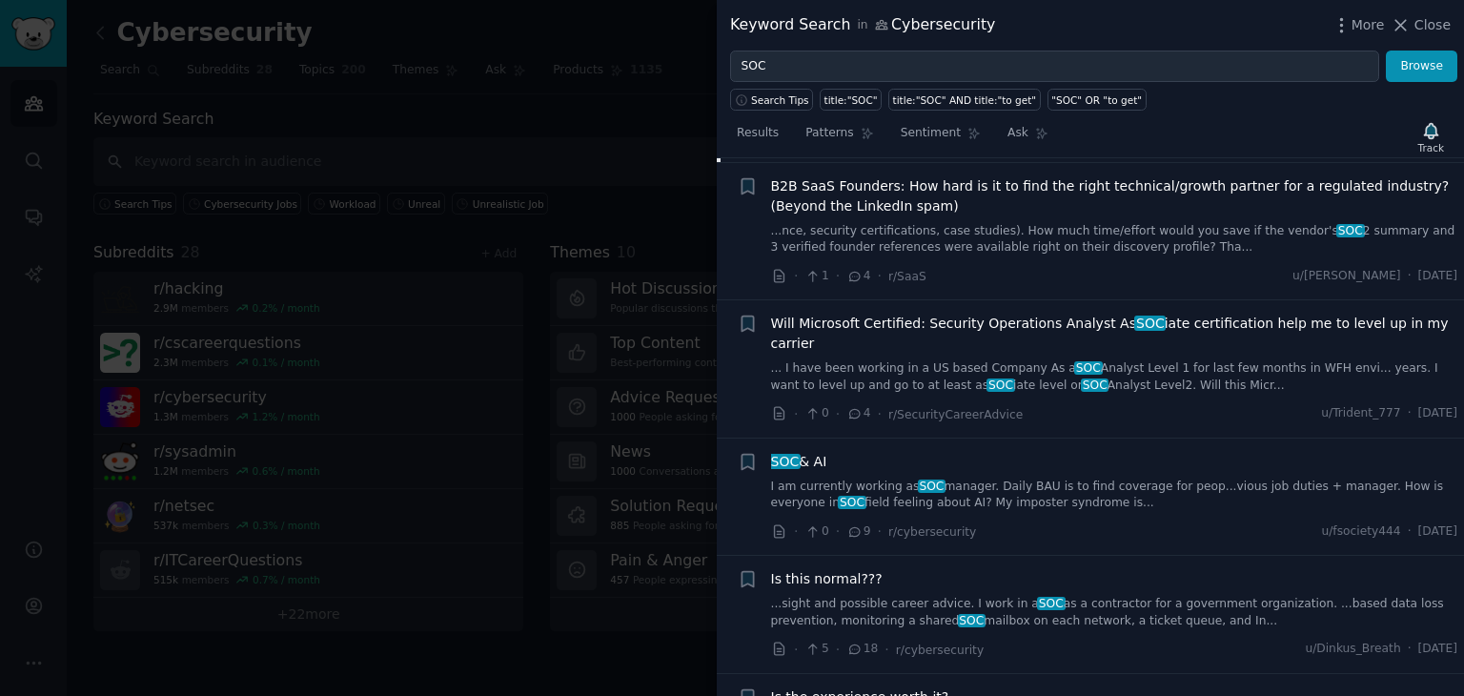
click at [1092, 479] on link "I am currently working as SOC manager. Daily BAU is to find coverage for peop..…" at bounding box center [1114, 495] width 687 height 33
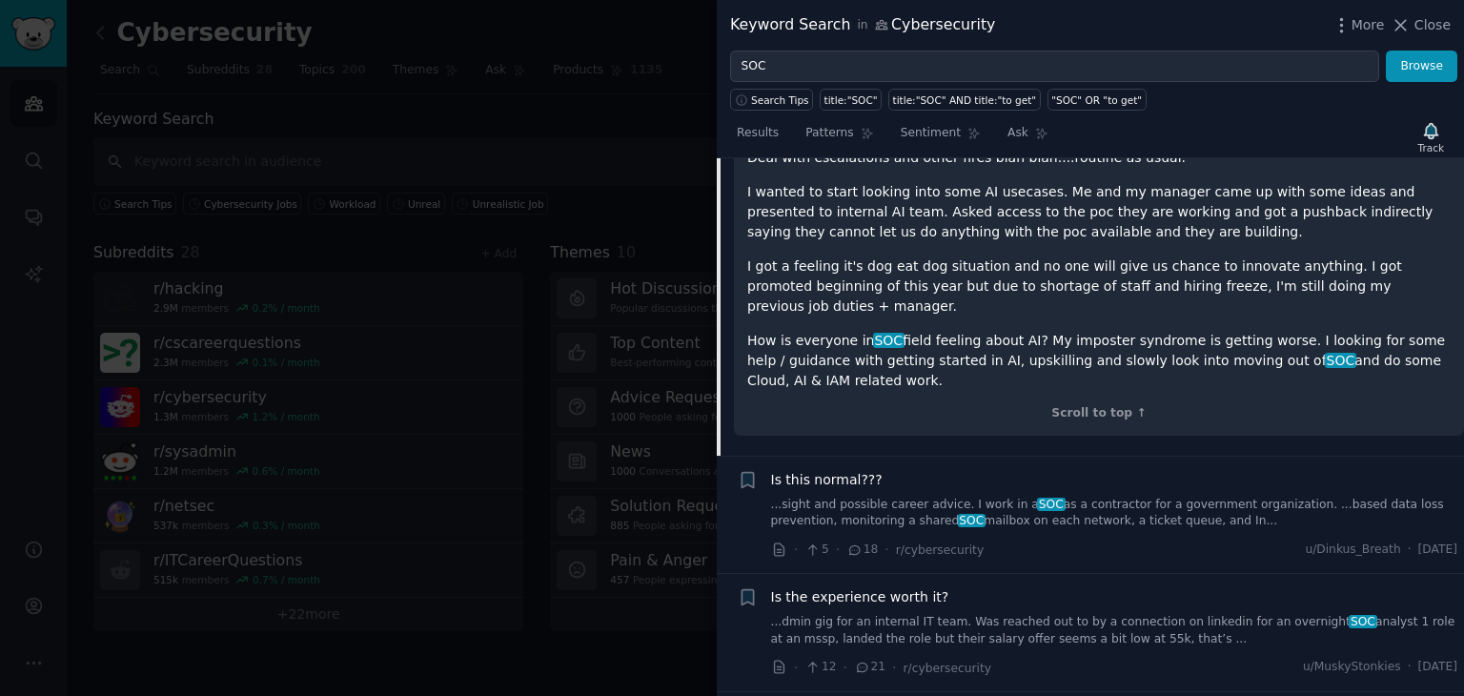
scroll to position [7652, 0]
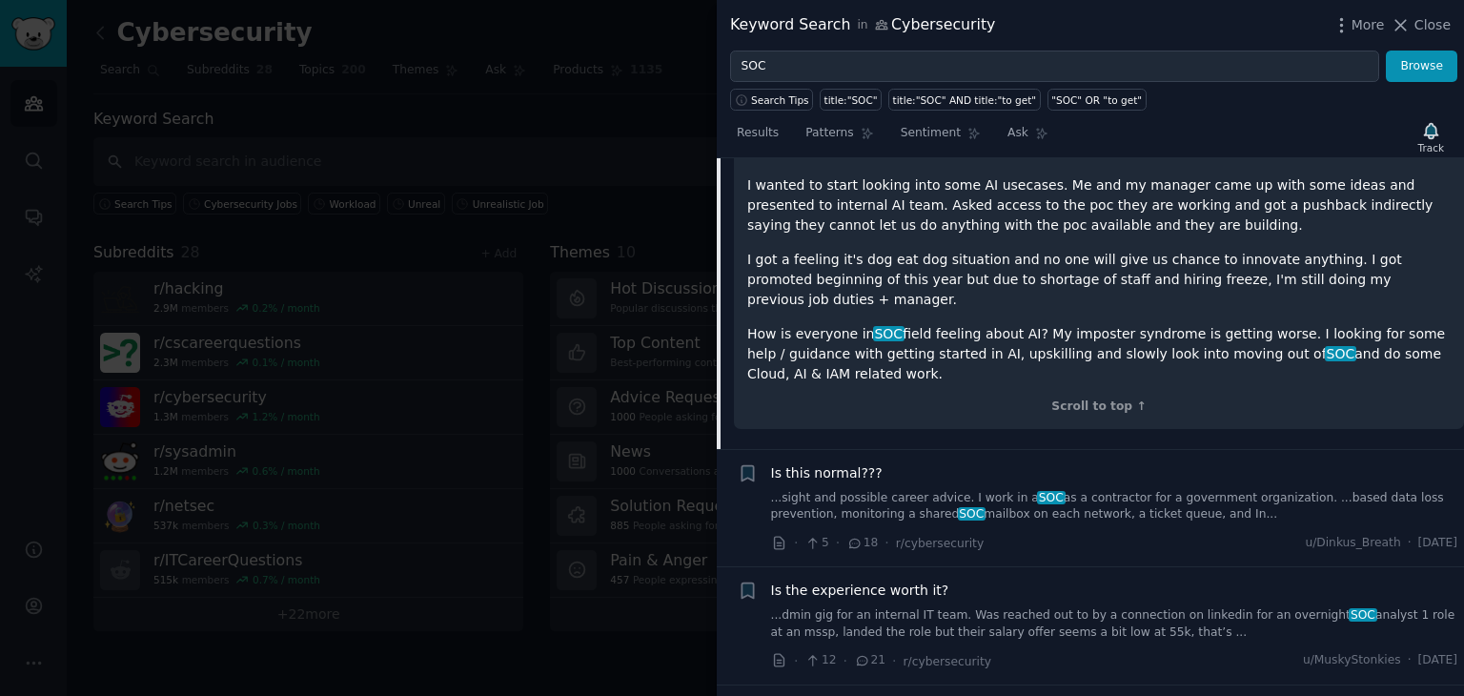
click at [1064, 490] on link "...sight and possible career advice. I work in a SOC as a [DEMOGRAPHIC_DATA] fo…" at bounding box center [1114, 506] width 687 height 33
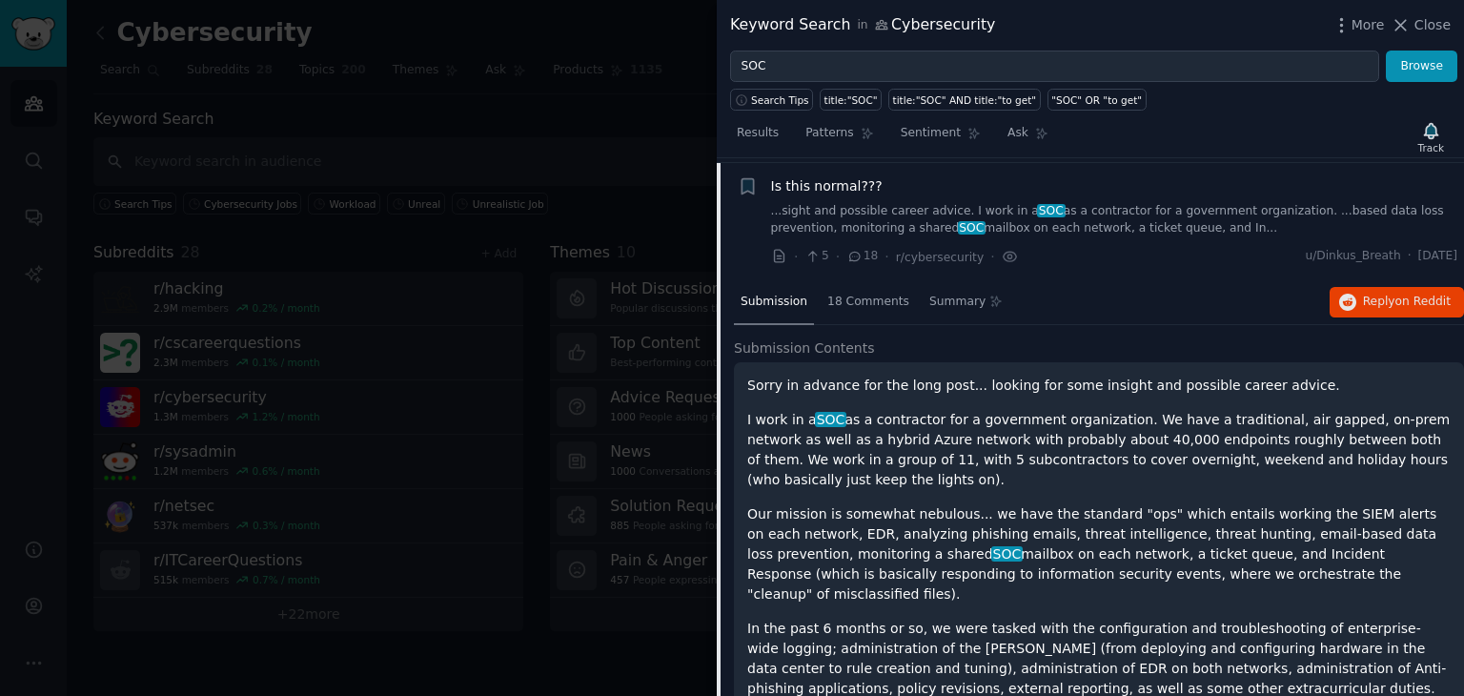
scroll to position [7513, 0]
